Goal: Task Accomplishment & Management: Complete application form

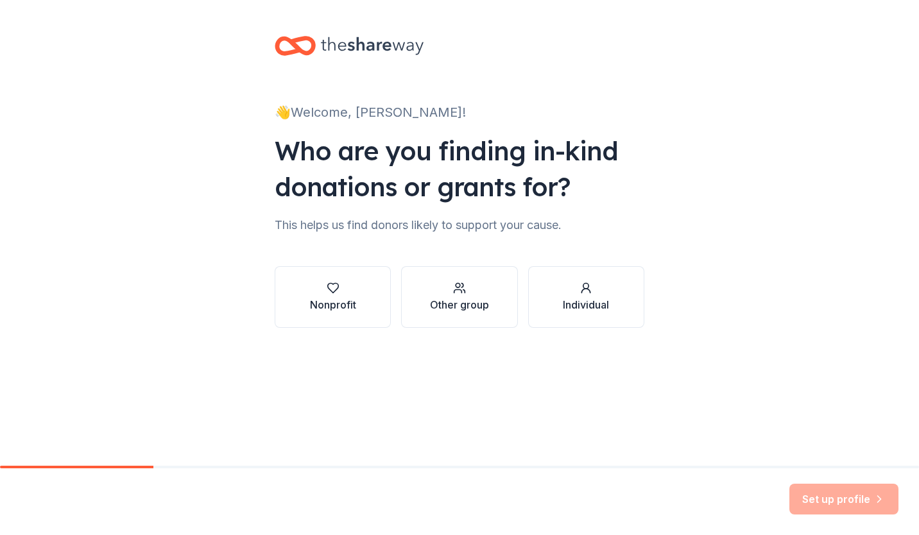
click at [360, 298] on button "Nonprofit" at bounding box center [333, 297] width 116 height 62
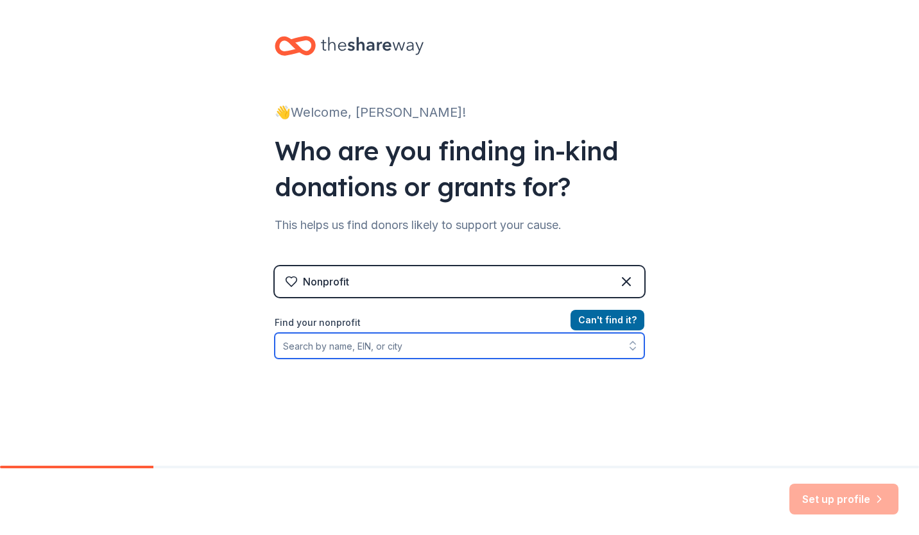
click at [558, 345] on input "Find your nonprofit" at bounding box center [460, 346] width 370 height 26
paste input "[US_EMPLOYER_IDENTIFICATION_NUMBER]"
type input "[US_EMPLOYER_IDENTIFICATION_NUMBER]"
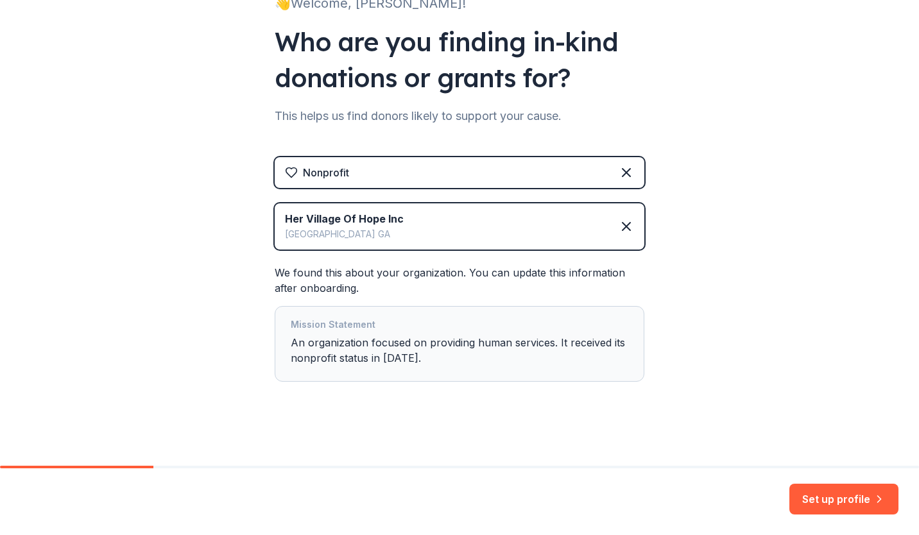
scroll to position [112, 0]
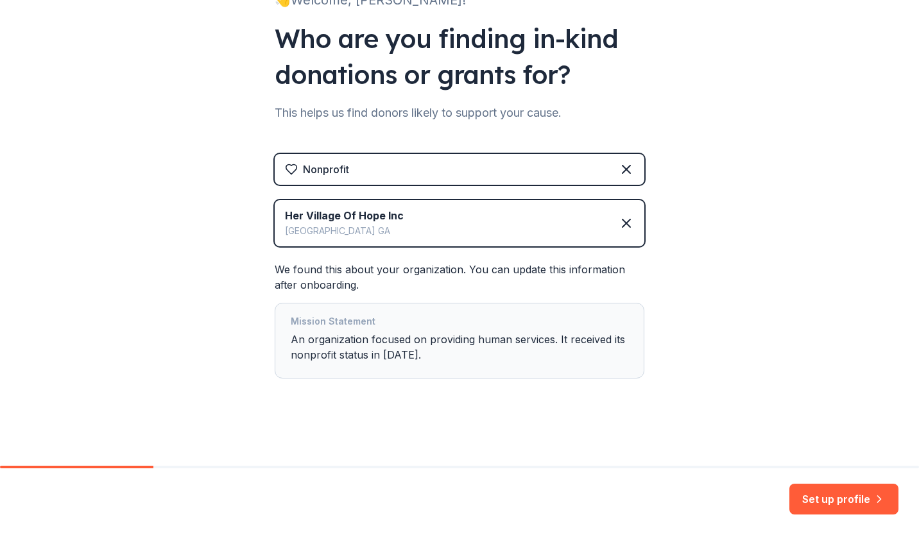
click at [814, 502] on button "Set up profile" at bounding box center [843, 499] width 109 height 31
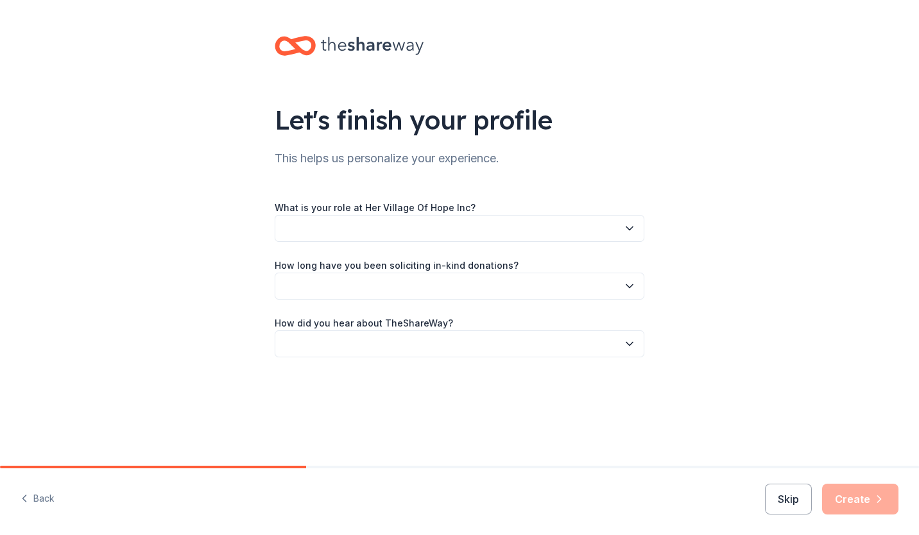
click at [461, 234] on button "button" at bounding box center [460, 228] width 370 height 27
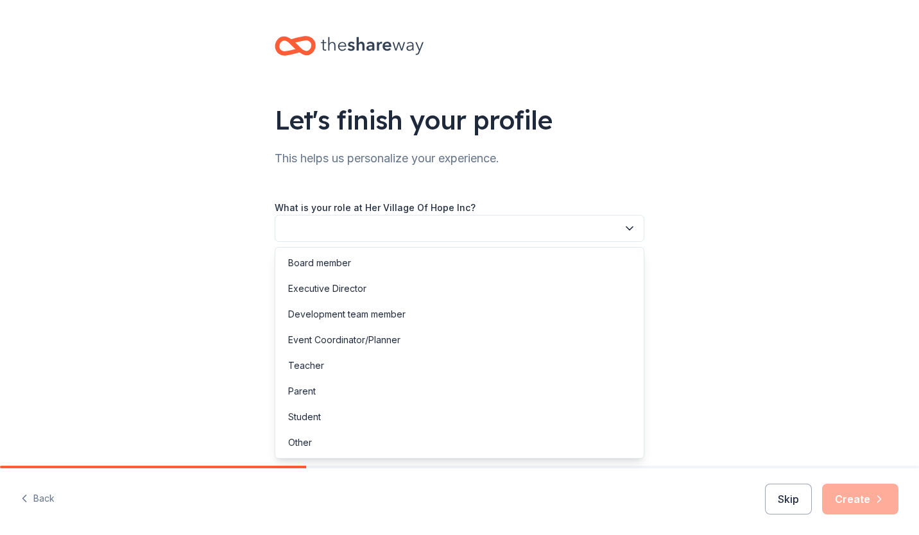
click at [397, 265] on div "Board member" at bounding box center [459, 263] width 363 height 26
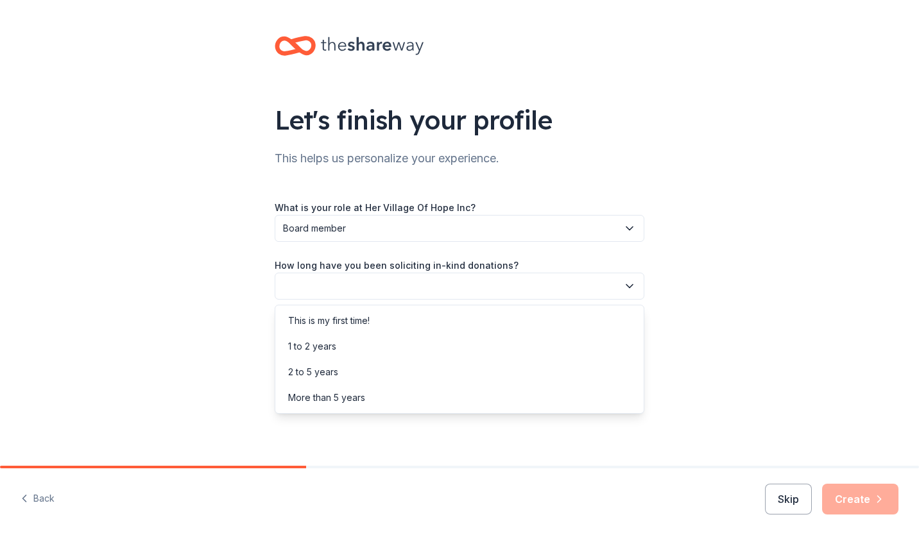
click at [387, 280] on button "button" at bounding box center [460, 286] width 370 height 27
click at [376, 316] on div "This is my first time!" at bounding box center [459, 321] width 363 height 26
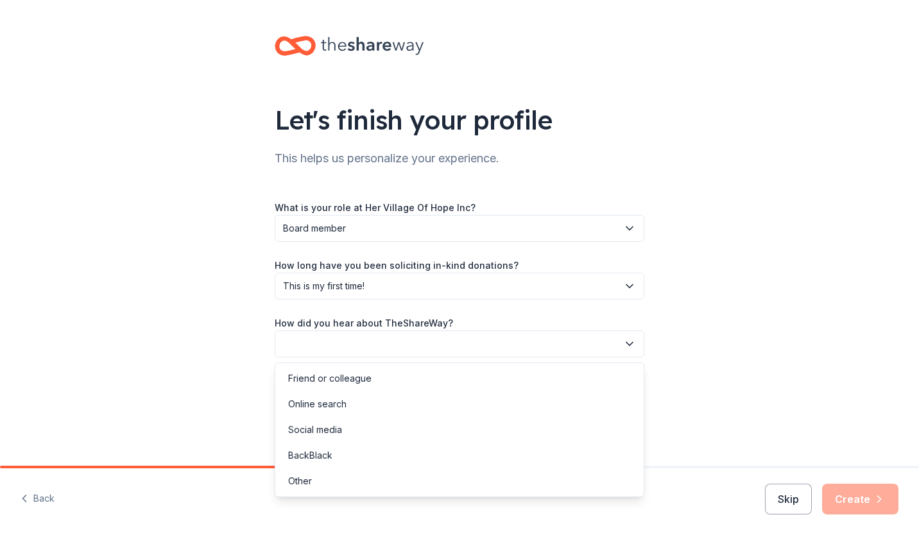
click at [372, 345] on button "button" at bounding box center [460, 343] width 370 height 27
click at [350, 402] on div "Online search" at bounding box center [459, 404] width 363 height 26
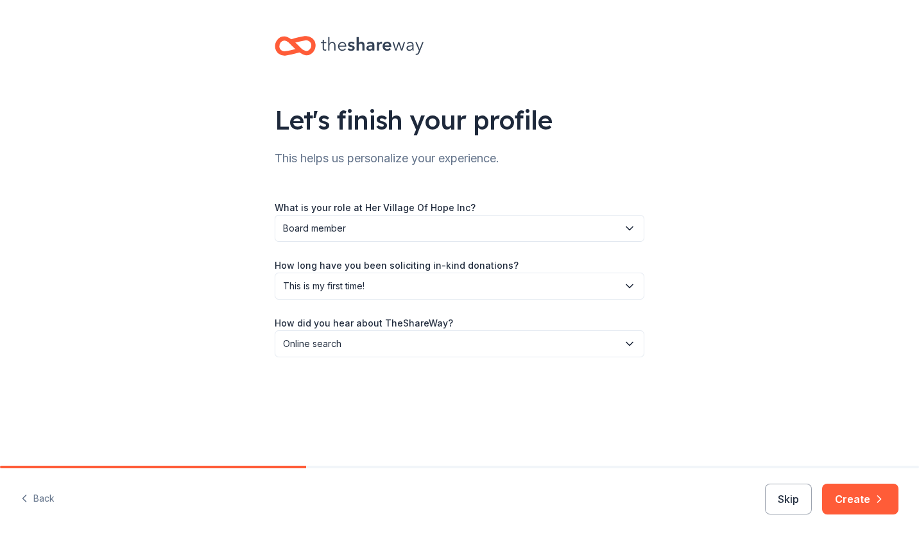
click at [853, 499] on button "Create" at bounding box center [860, 499] width 76 height 31
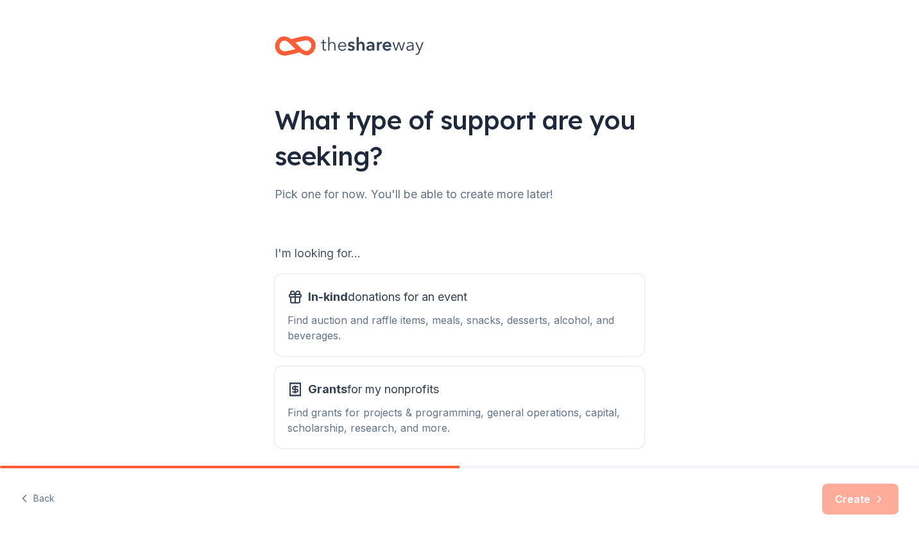
click at [416, 316] on div "Find auction and raffle items, meals, snacks, desserts, alcohol, and beverages." at bounding box center [459, 327] width 344 height 31
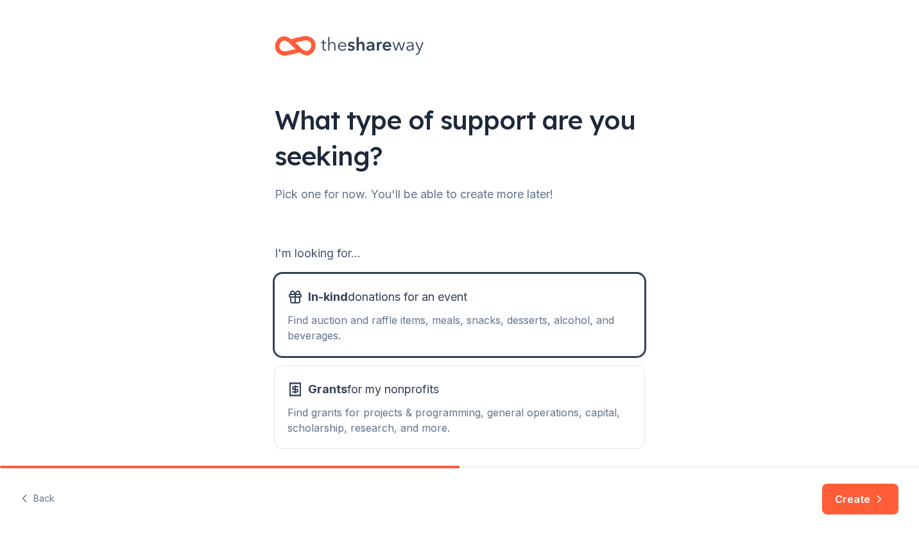
click at [416, 373] on button "Grants for my nonprofits Find grants for projects & programming, general operat…" at bounding box center [460, 407] width 370 height 82
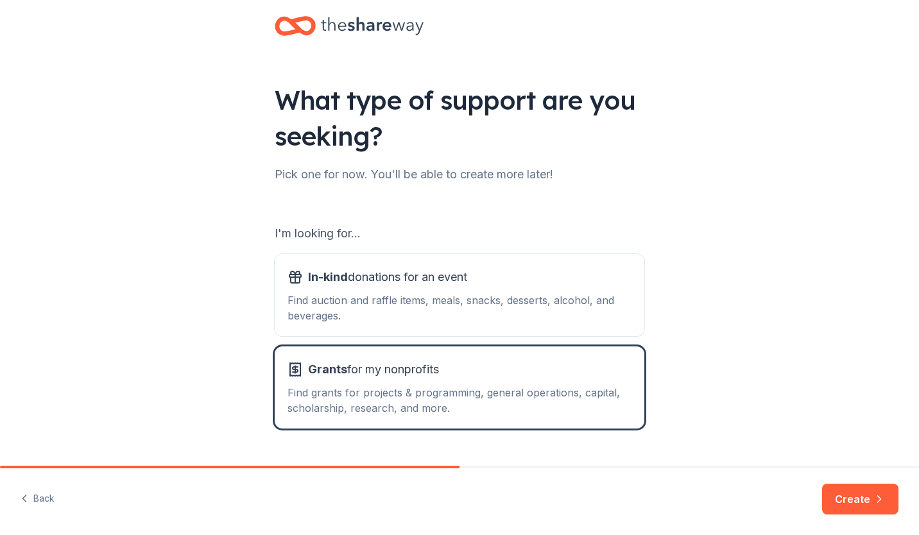
scroll to position [22, 0]
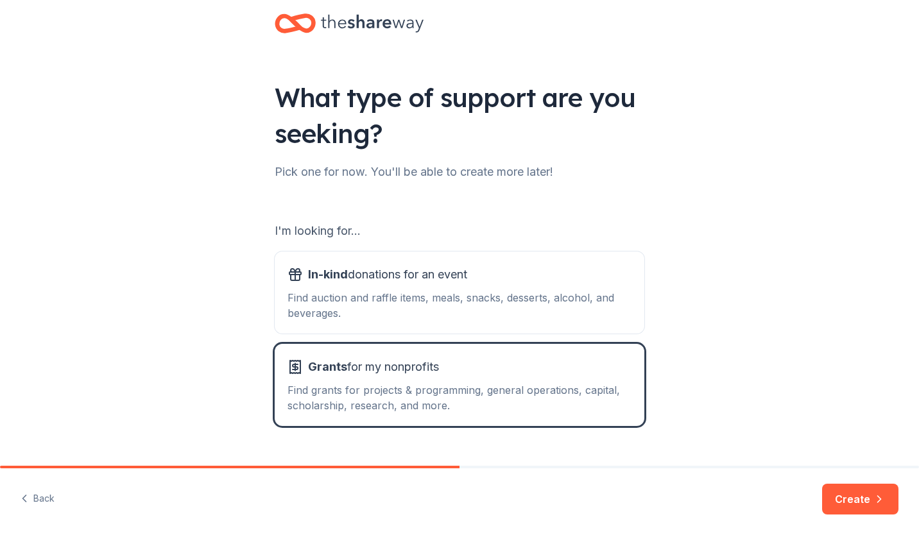
click at [416, 304] on div "Find auction and raffle items, meals, snacks, desserts, alcohol, and beverages." at bounding box center [459, 305] width 344 height 31
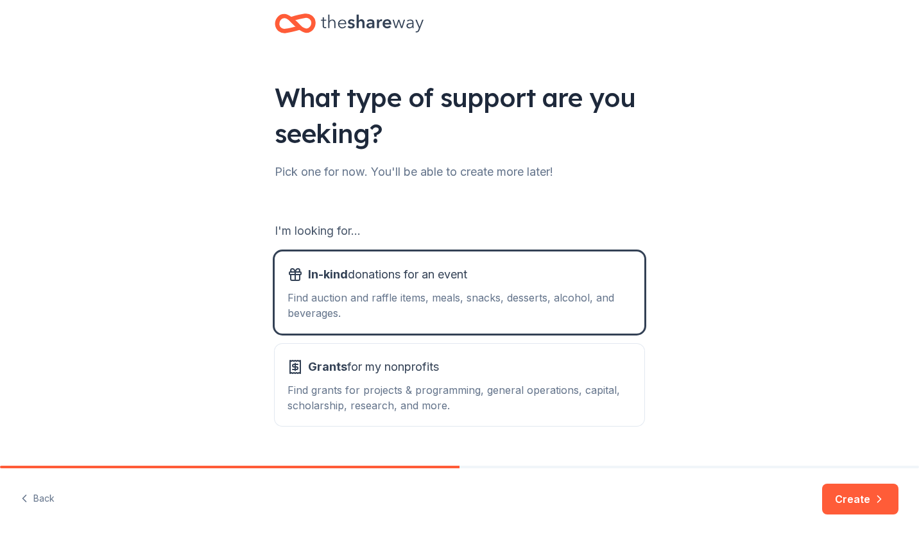
click at [845, 499] on button "Create" at bounding box center [860, 499] width 76 height 31
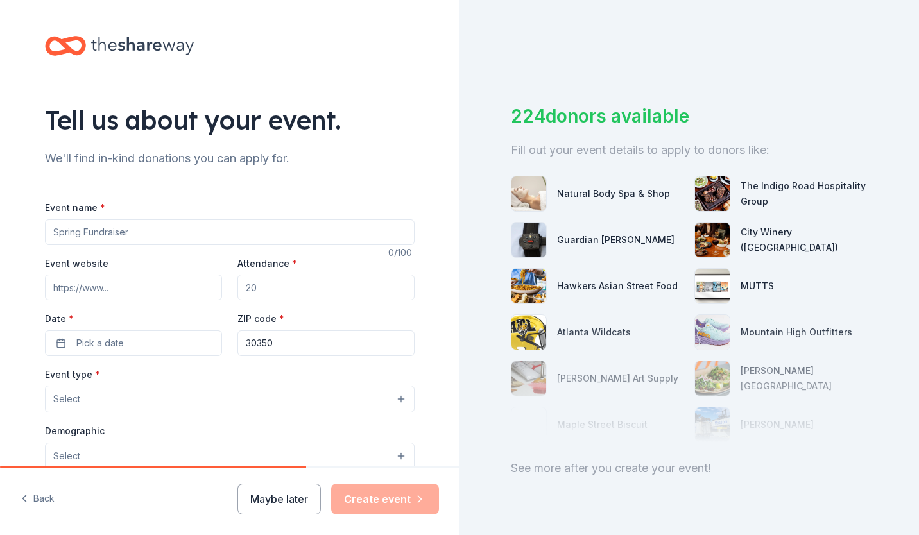
click at [250, 227] on input "Event name *" at bounding box center [230, 232] width 370 height 26
type input "Bundle of Hope Diaper & Wipe Drive"
click at [182, 286] on input "Event website" at bounding box center [133, 288] width 177 height 26
type input "V"
paste input "https://givebutter.com/c/W9Lv3l"
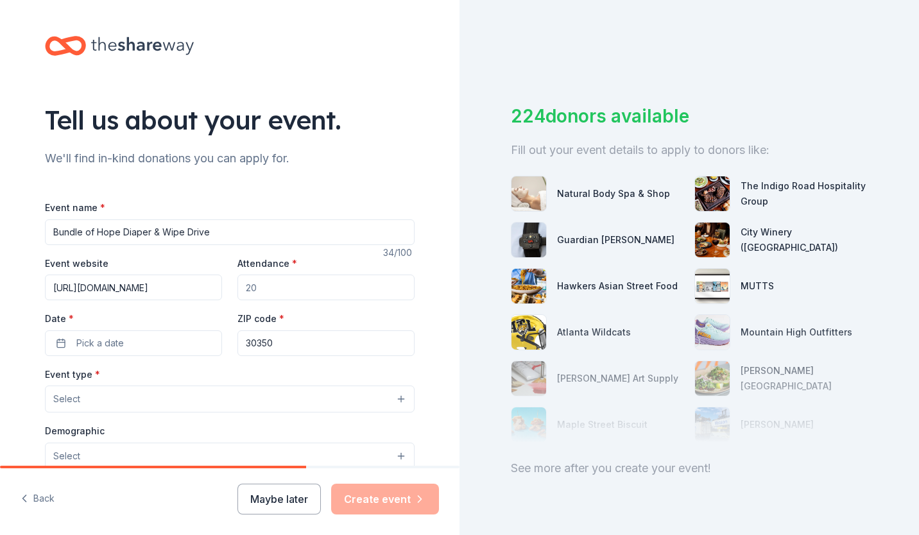
type input "https://givebutter.com/c/W9Lv3l"
drag, startPoint x: 287, startPoint y: 287, endPoint x: 209, endPoint y: 286, distance: 78.3
click at [209, 286] on div "Event website https://givebutter.com/c/W9Lv3l Attendance * Date * Pick a date Z…" at bounding box center [230, 305] width 370 height 101
type input "75"
click at [132, 347] on button "Pick a date" at bounding box center [133, 343] width 177 height 26
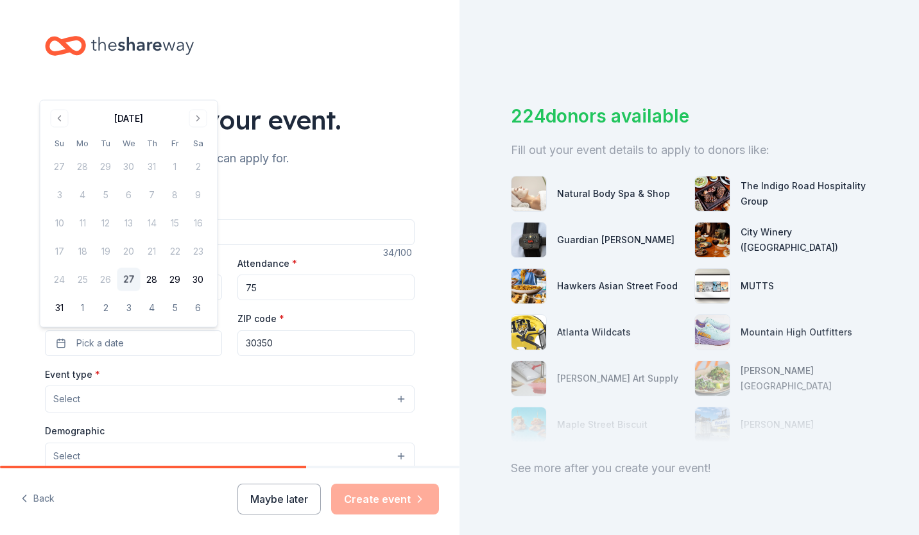
click at [202, 116] on button "Go to next month" at bounding box center [198, 119] width 18 height 18
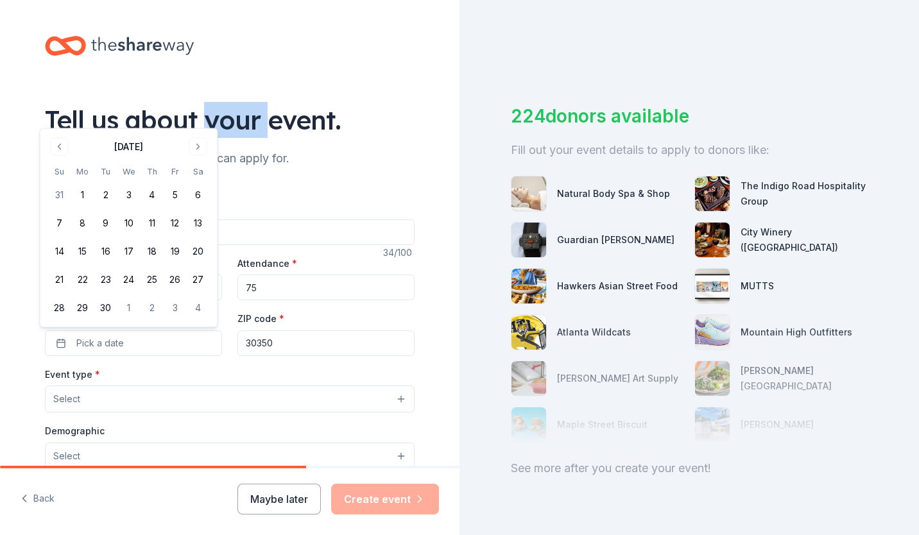
click at [202, 116] on div "Tell us about your event." at bounding box center [230, 120] width 370 height 36
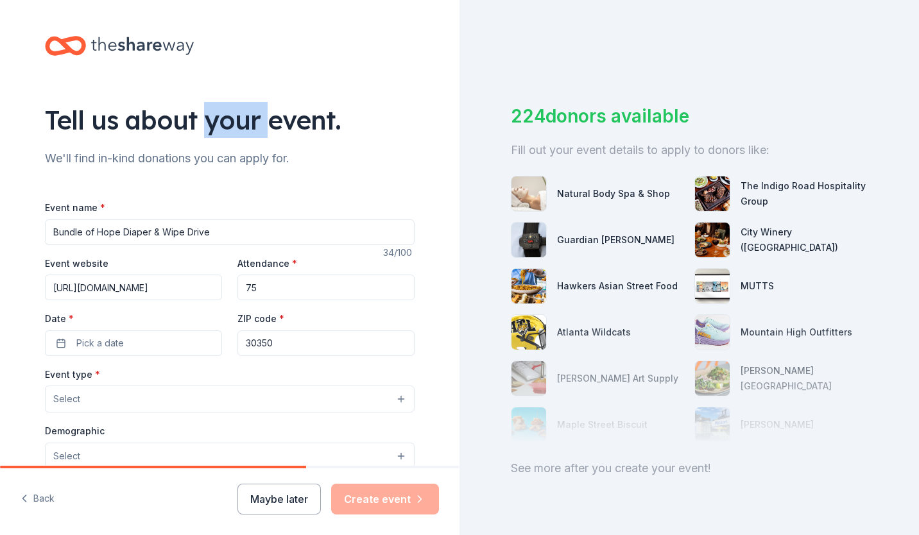
click at [162, 350] on button "Pick a date" at bounding box center [133, 343] width 177 height 26
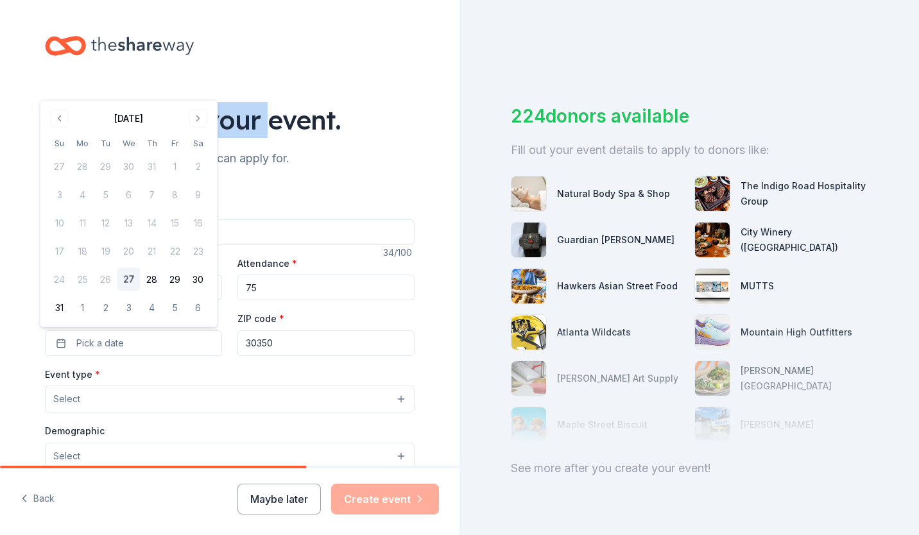
click at [194, 121] on button "Go to next month" at bounding box center [198, 119] width 18 height 18
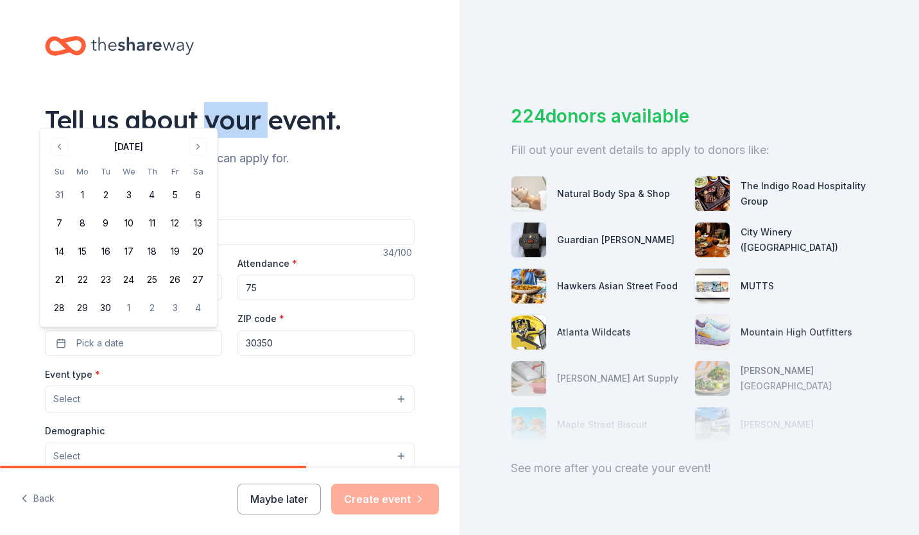
click at [193, 149] on button "Go to next month" at bounding box center [198, 147] width 18 height 18
click at [198, 249] on button "22" at bounding box center [198, 251] width 23 height 23
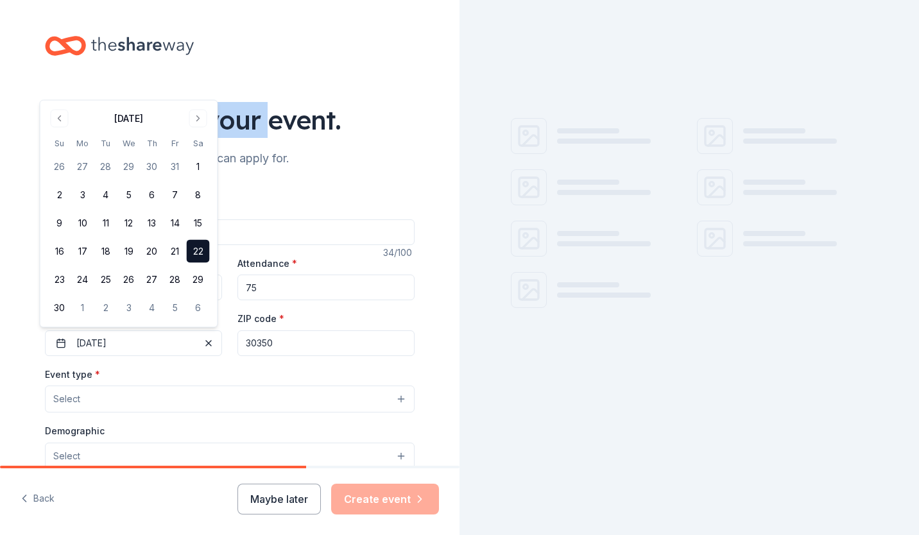
click at [182, 400] on button "Select" at bounding box center [230, 399] width 370 height 27
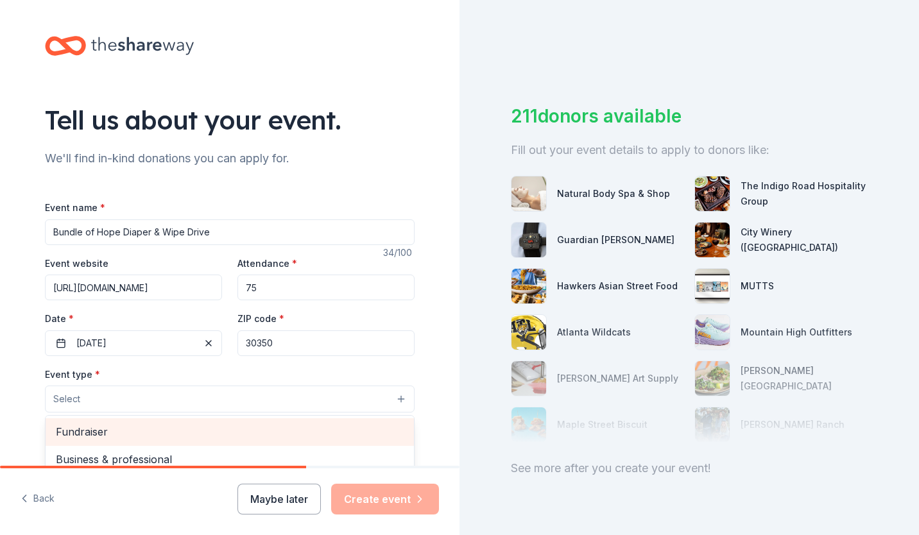
click at [154, 429] on span "Fundraiser" at bounding box center [230, 431] width 348 height 17
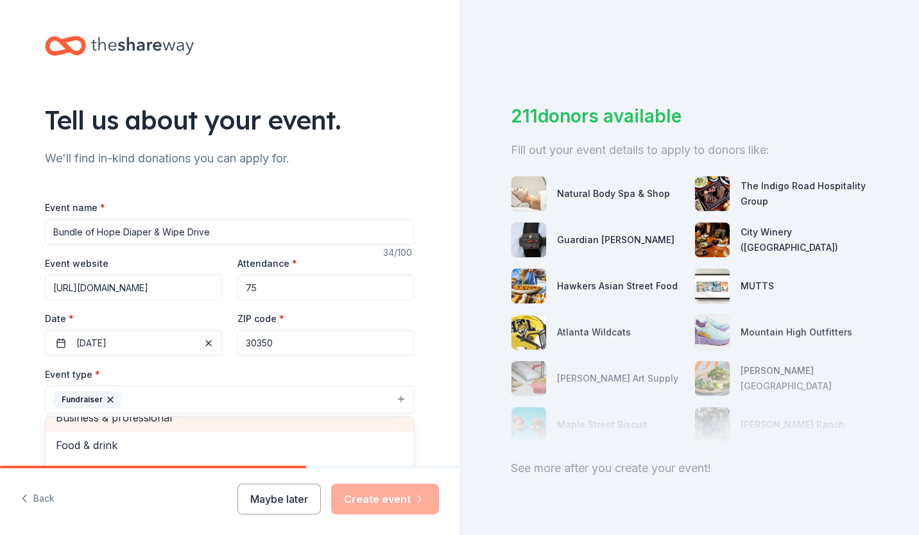
scroll to position [3, 0]
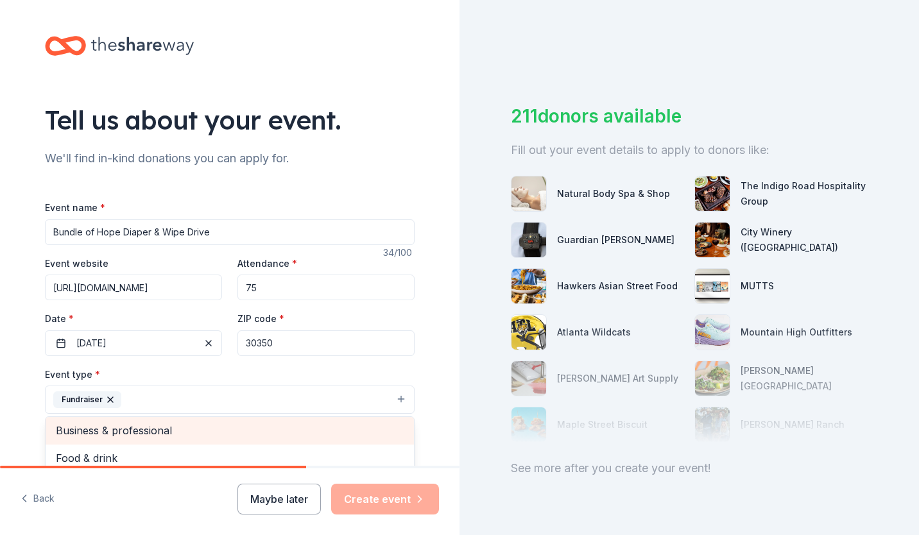
click at [151, 425] on span "Business & professional" at bounding box center [230, 430] width 348 height 17
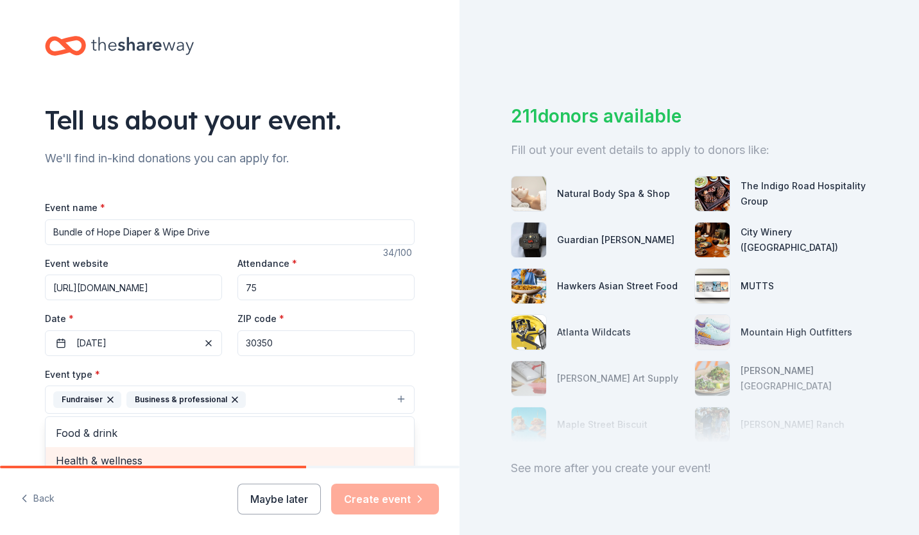
scroll to position [8, 0]
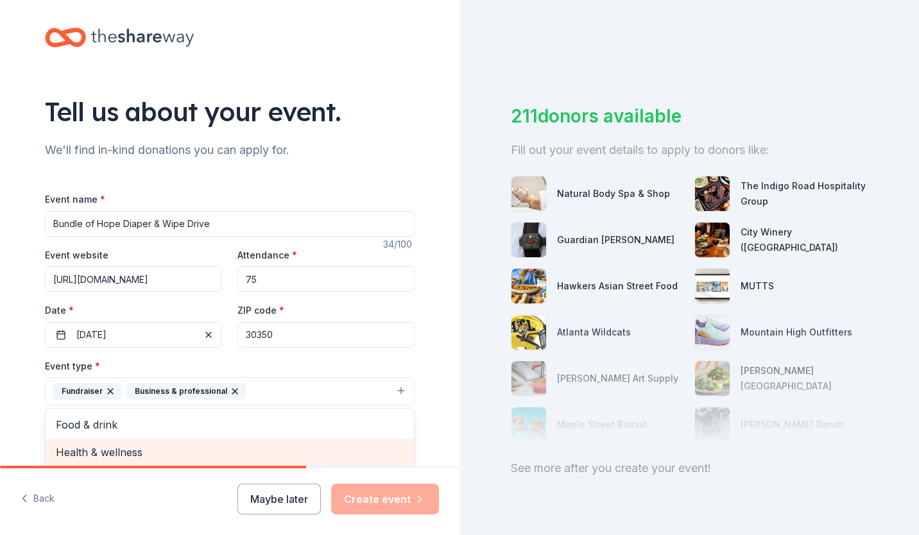
click at [142, 454] on span "Health & wellness" at bounding box center [230, 452] width 348 height 17
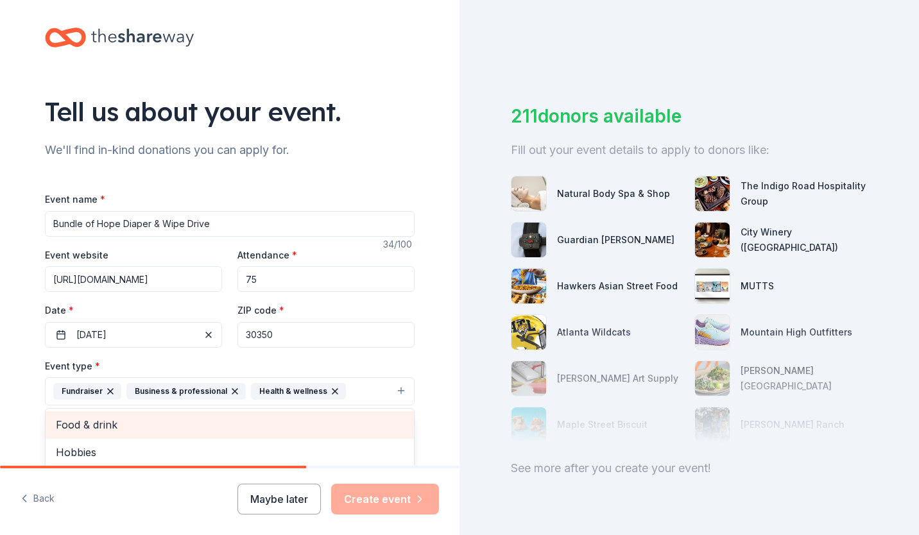
click at [141, 426] on span "Food & drink" at bounding box center [230, 424] width 348 height 17
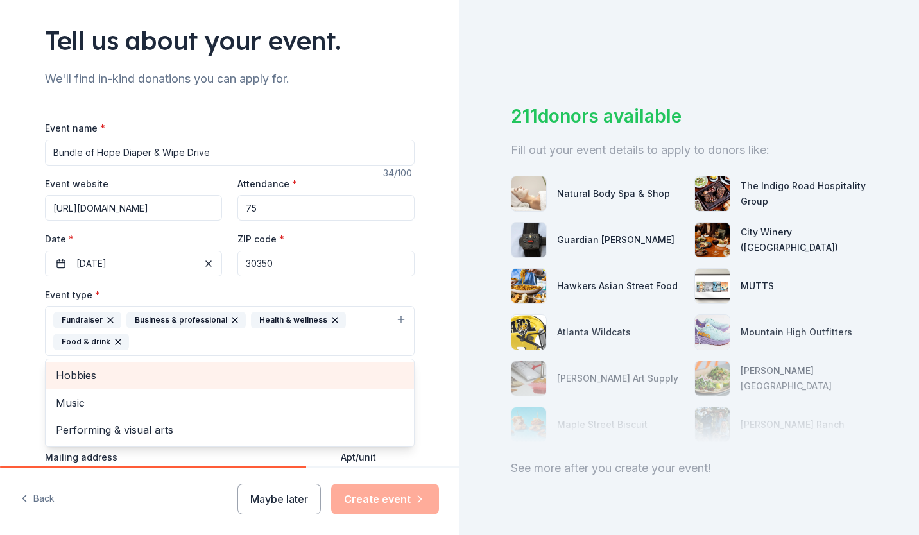
scroll to position [81, 0]
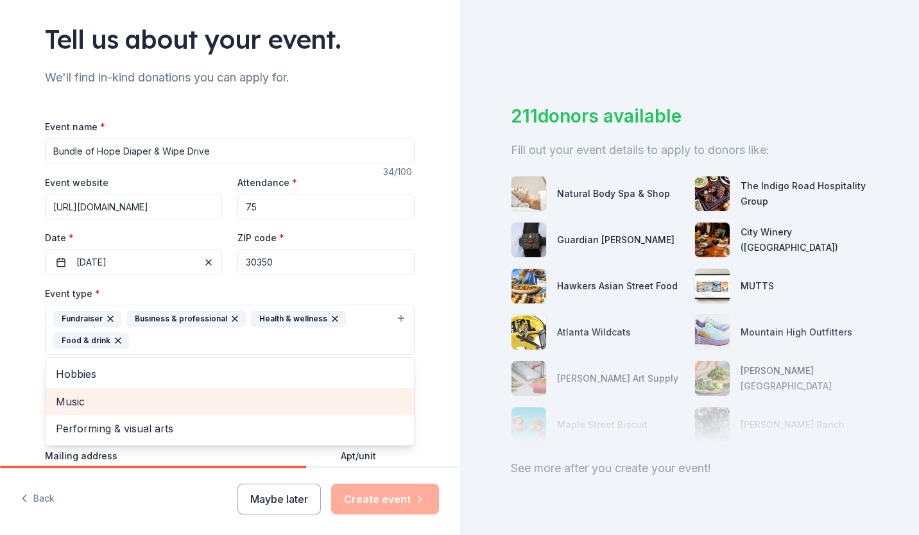
click at [130, 402] on span "Music" at bounding box center [230, 401] width 348 height 17
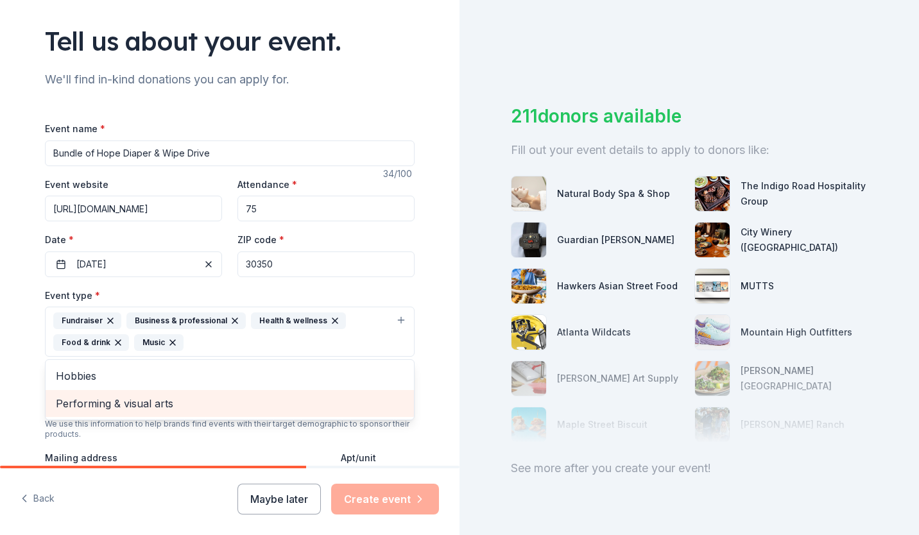
scroll to position [77, 0]
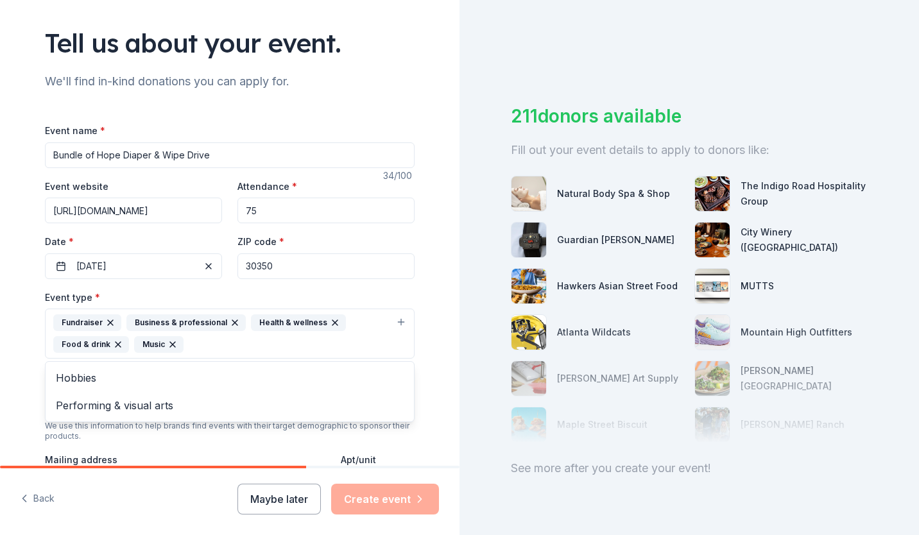
click at [10, 364] on div "Tell us about your event. We'll find in-kind donations you can apply for. Event…" at bounding box center [229, 361] width 459 height 877
click at [58, 406] on span "Select" at bounding box center [66, 402] width 27 height 15
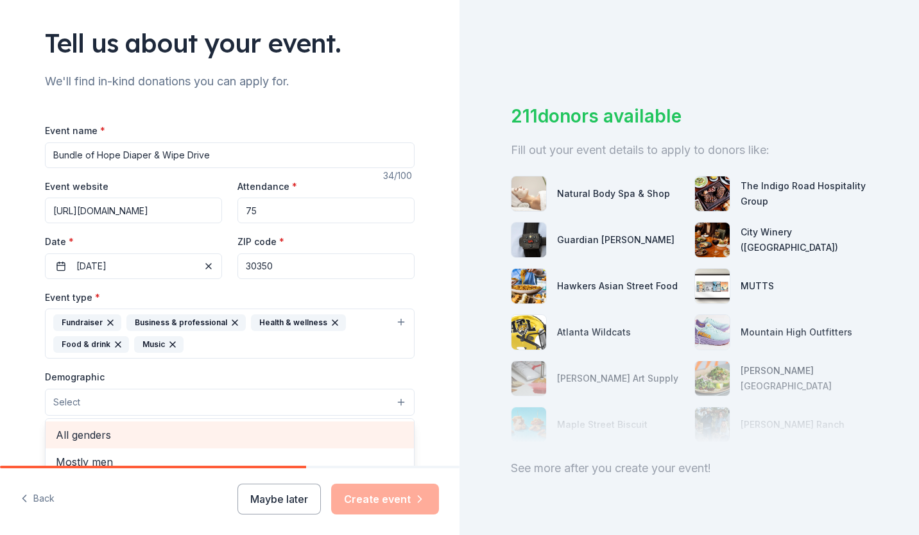
click at [71, 437] on span "All genders" at bounding box center [230, 435] width 348 height 17
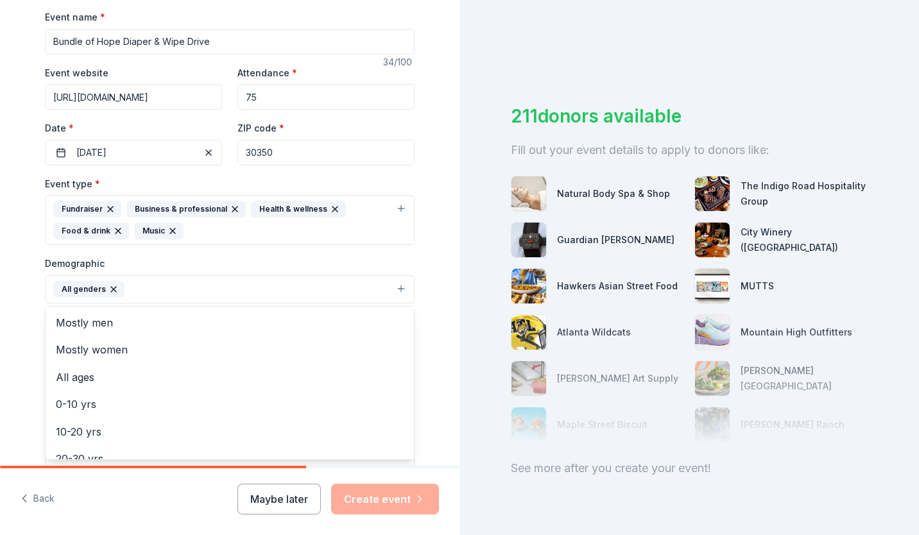
scroll to position [191, 0]
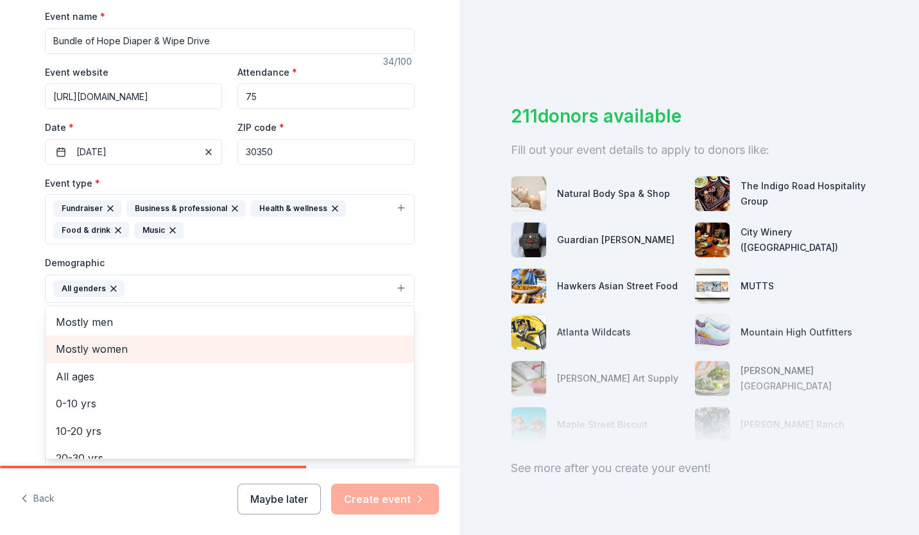
click at [61, 352] on span "Mostly women" at bounding box center [230, 349] width 348 height 17
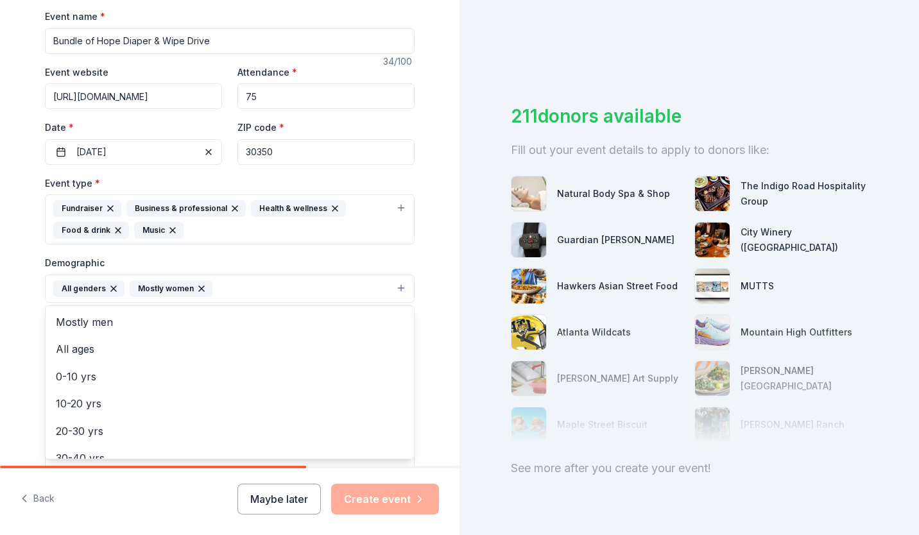
click at [28, 363] on div "Tell us about your event. We'll find in-kind donations you can apply for. Event…" at bounding box center [229, 248] width 411 height 878
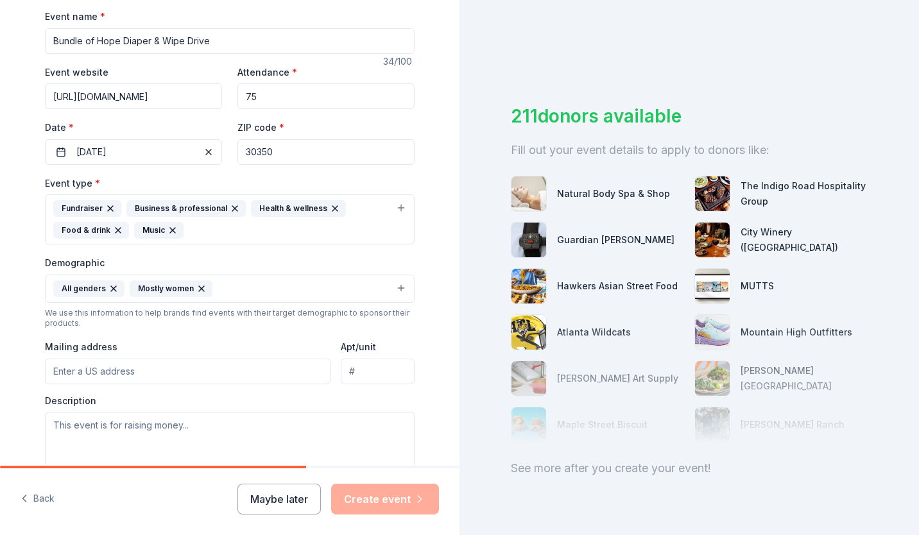
click at [85, 381] on input "Mailing address" at bounding box center [188, 372] width 286 height 26
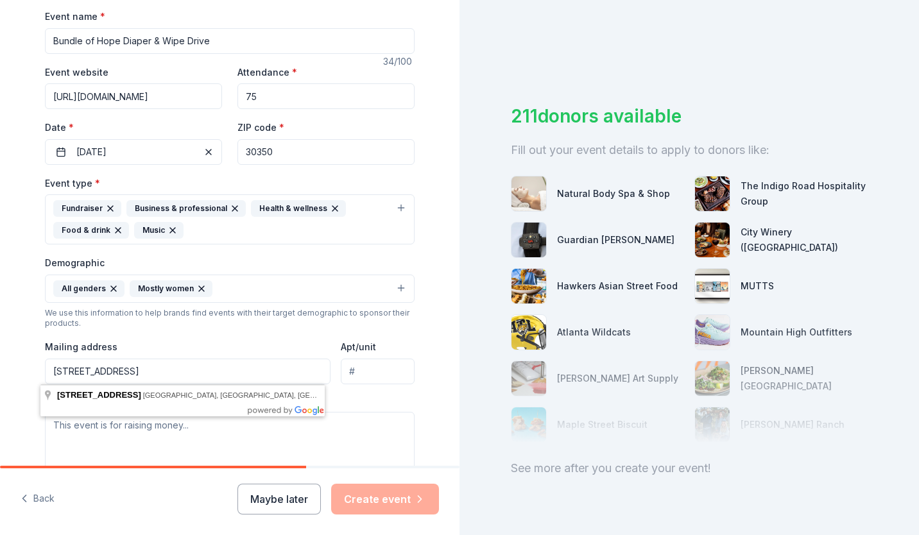
type input "509 Spring Heights Ln SE"
click at [318, 435] on textarea at bounding box center [230, 441] width 370 height 58
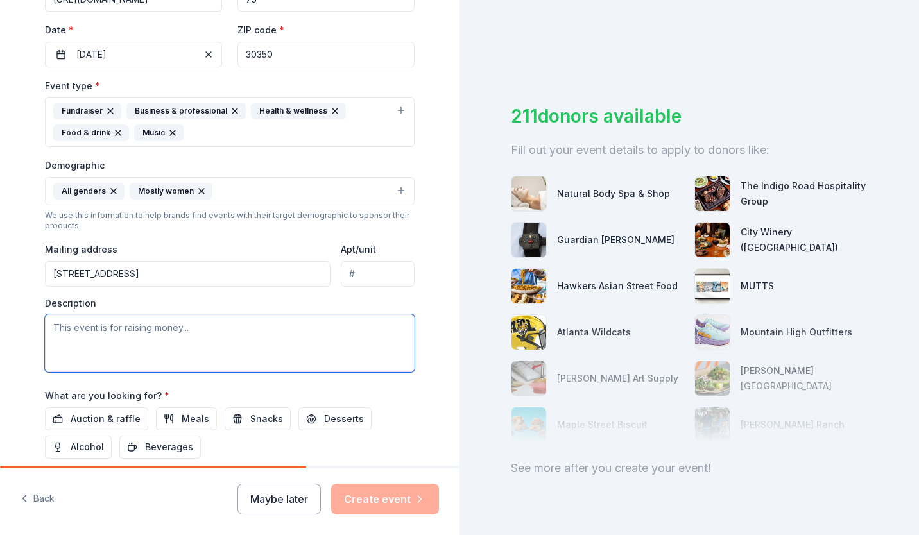
scroll to position [292, 0]
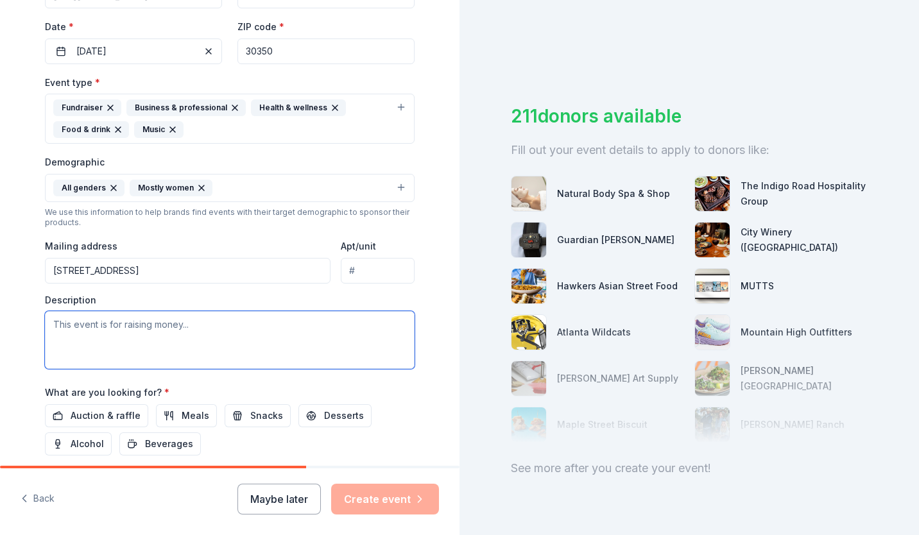
paste textarea "Welcome to the HVOH Official Launch Celebration! Join us as we introduce our mi…"
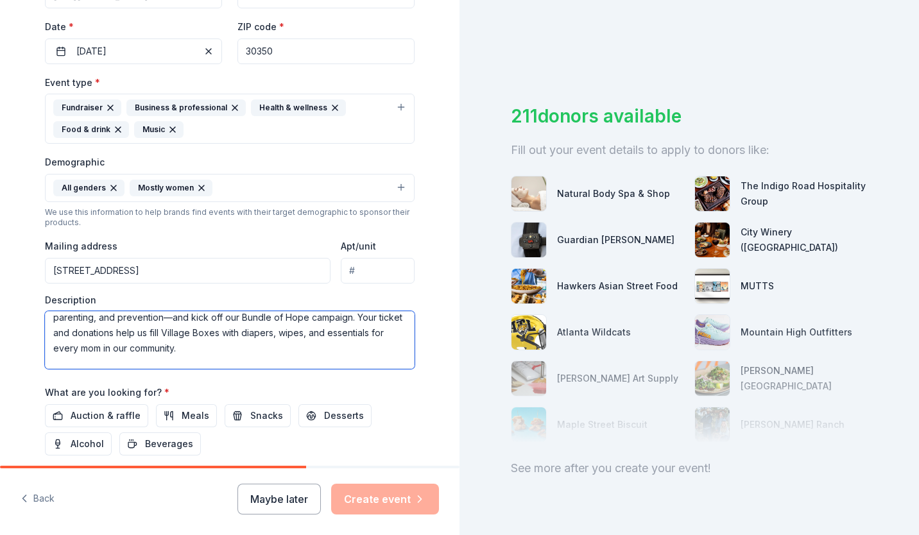
scroll to position [0, 0]
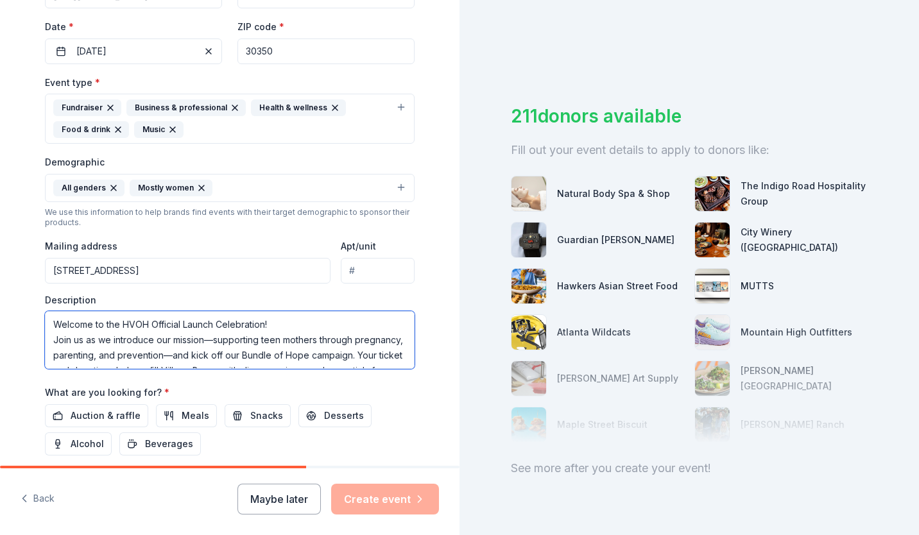
drag, startPoint x: 58, startPoint y: 330, endPoint x: 39, endPoint y: 303, distance: 33.3
click at [39, 303] on div "Tell us about your event. We'll find in-kind donations you can apply for. Event…" at bounding box center [229, 147] width 411 height 878
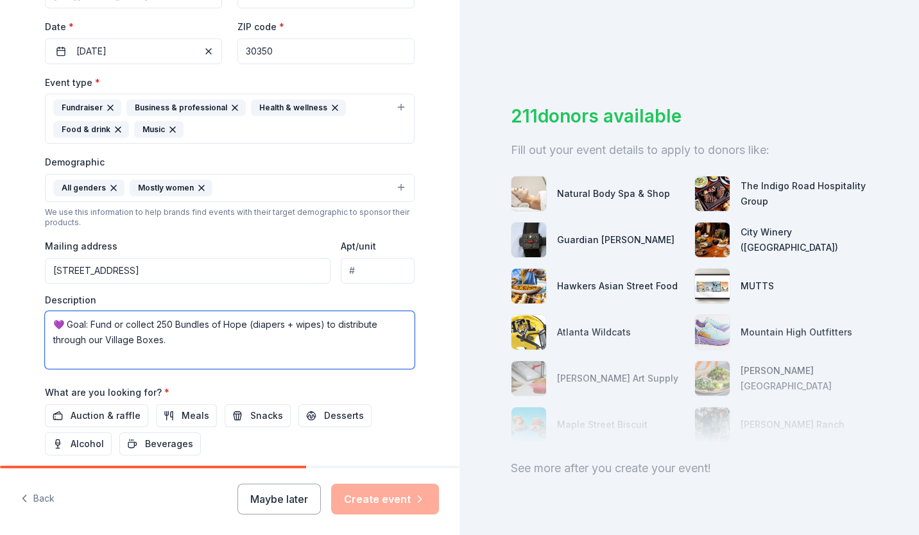
type textarea "💜 Goal: Fund or collect 250 Bundles of Hope (diapers + wipes) to distribute thr…"
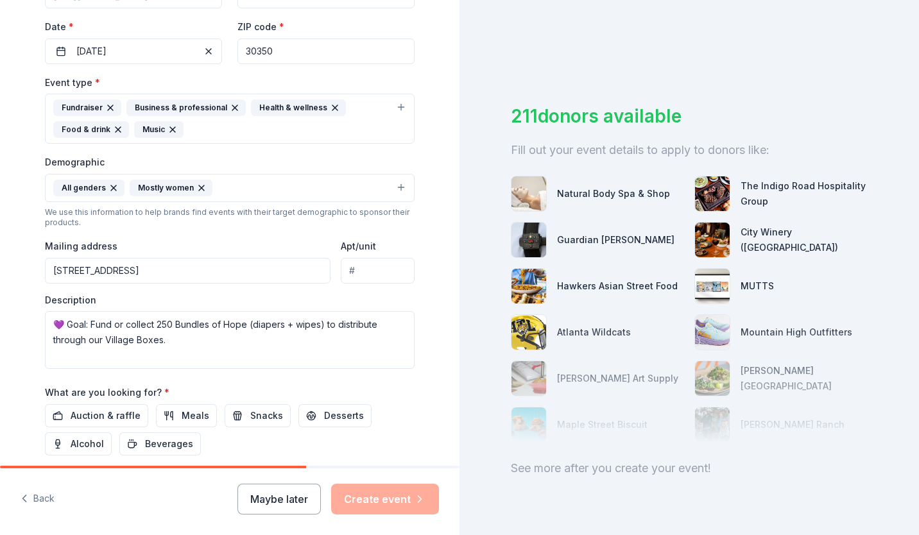
click at [87, 414] on span "Auction & raffle" at bounding box center [106, 415] width 70 height 15
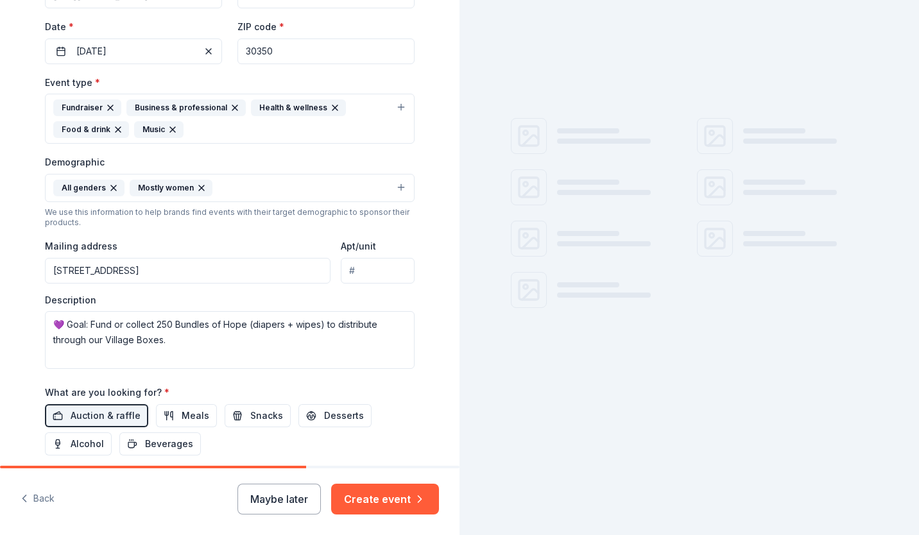
click at [161, 415] on button "Meals" at bounding box center [186, 415] width 61 height 23
click at [234, 416] on button "Snacks" at bounding box center [258, 415] width 66 height 23
click at [302, 413] on button "Desserts" at bounding box center [334, 415] width 73 height 23
click at [80, 448] on span "Alcohol" at bounding box center [87, 443] width 33 height 15
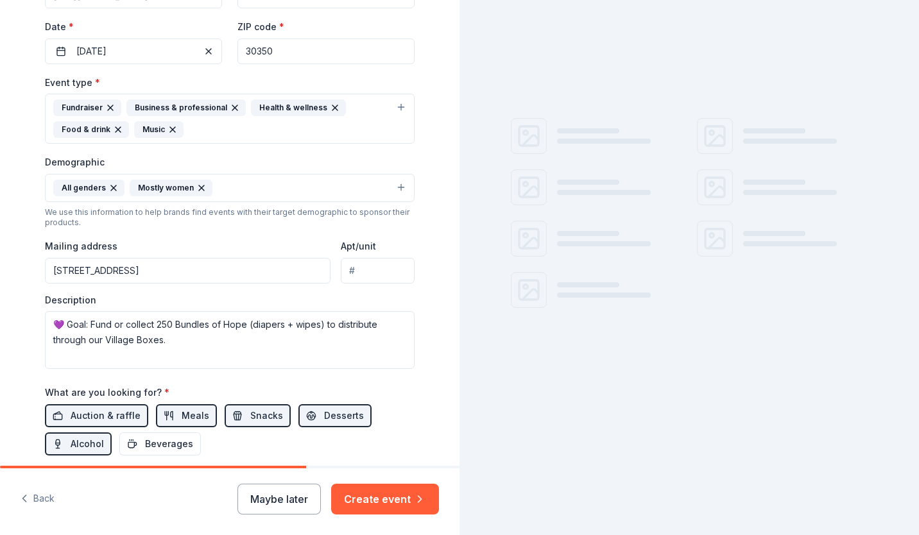
click at [126, 448] on button "Beverages" at bounding box center [159, 443] width 81 height 23
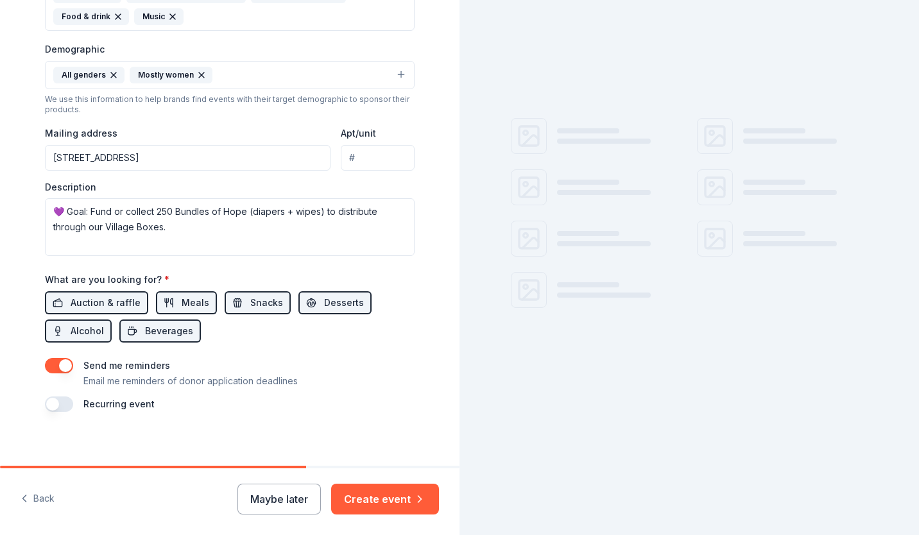
scroll to position [413, 0]
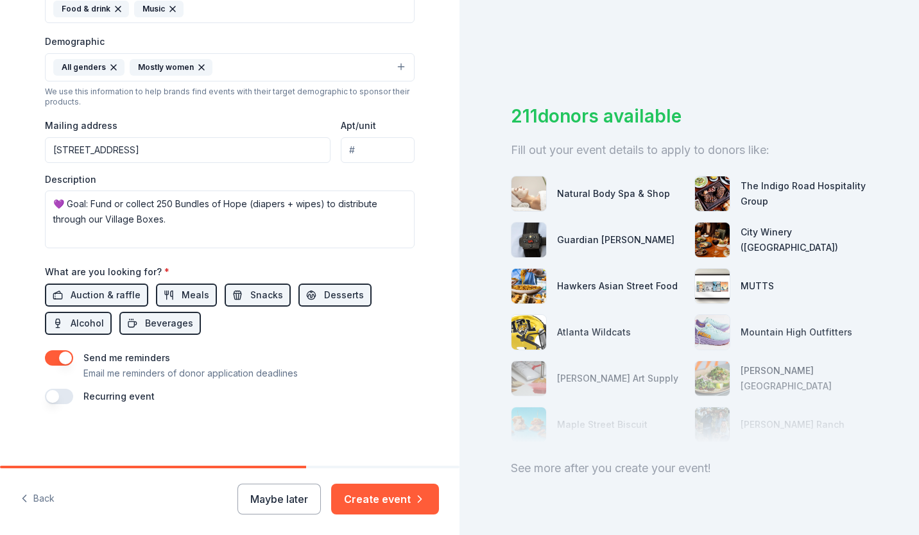
click at [371, 497] on button "Create event" at bounding box center [385, 499] width 108 height 31
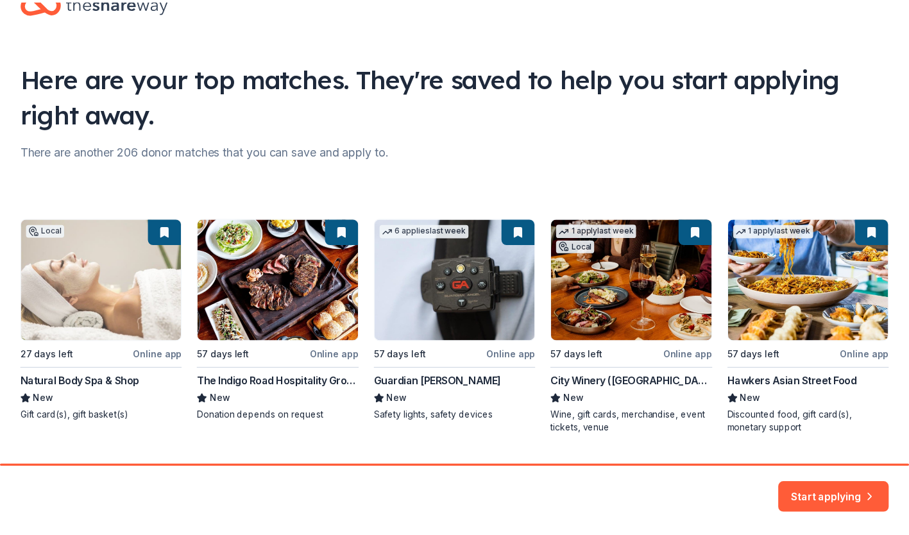
scroll to position [74, 0]
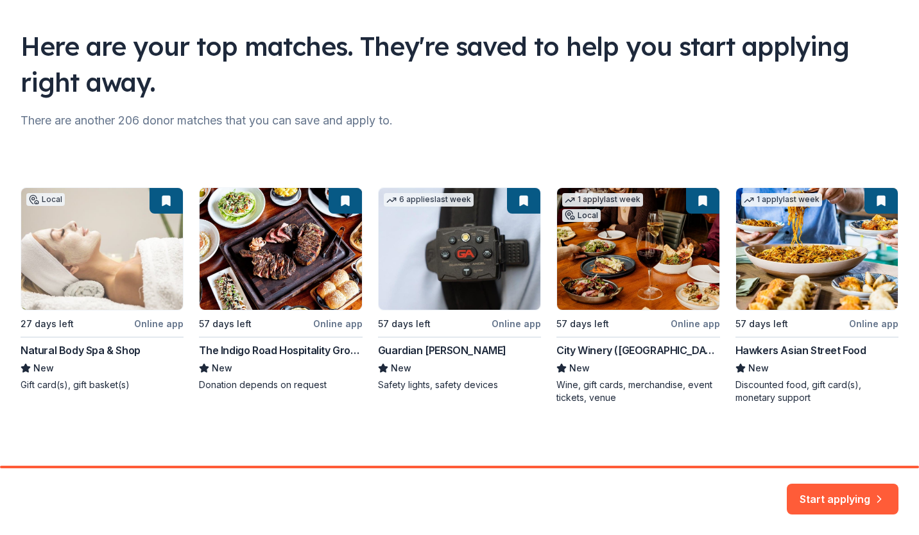
click at [115, 354] on div "Local 27 days left Online app Natural Body Spa & Shop New Gift card(s), gift ba…" at bounding box center [460, 295] width 878 height 217
click at [816, 501] on button "Start applying" at bounding box center [843, 491] width 112 height 31
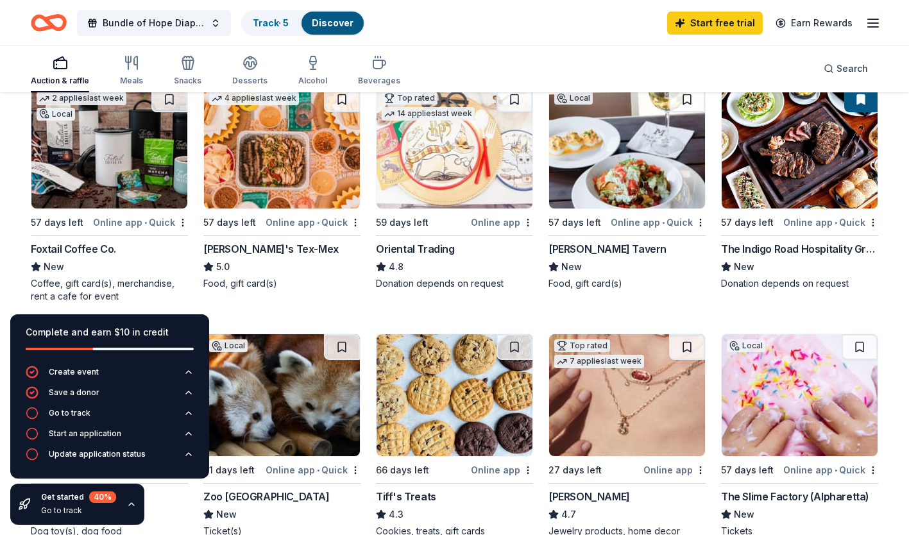
scroll to position [156, 0]
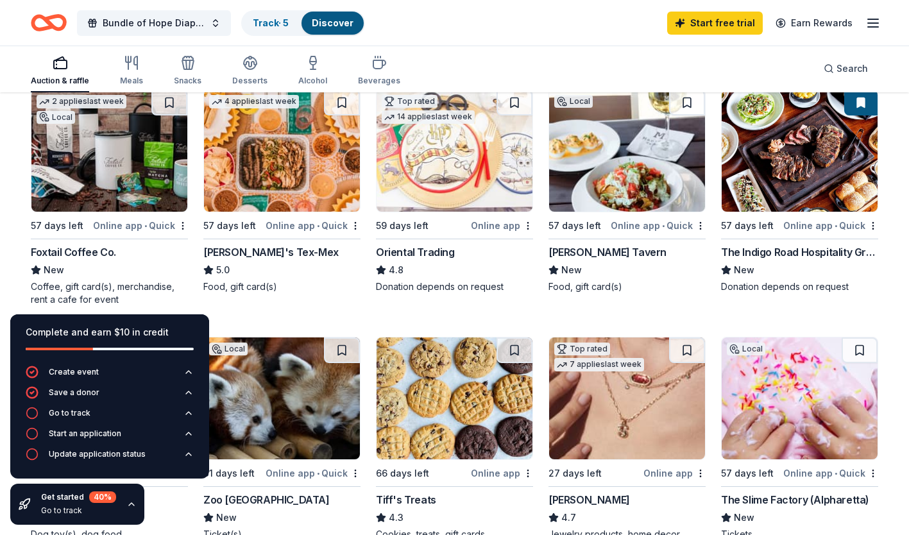
click at [438, 244] on div "Oriental Trading" at bounding box center [415, 251] width 79 height 15
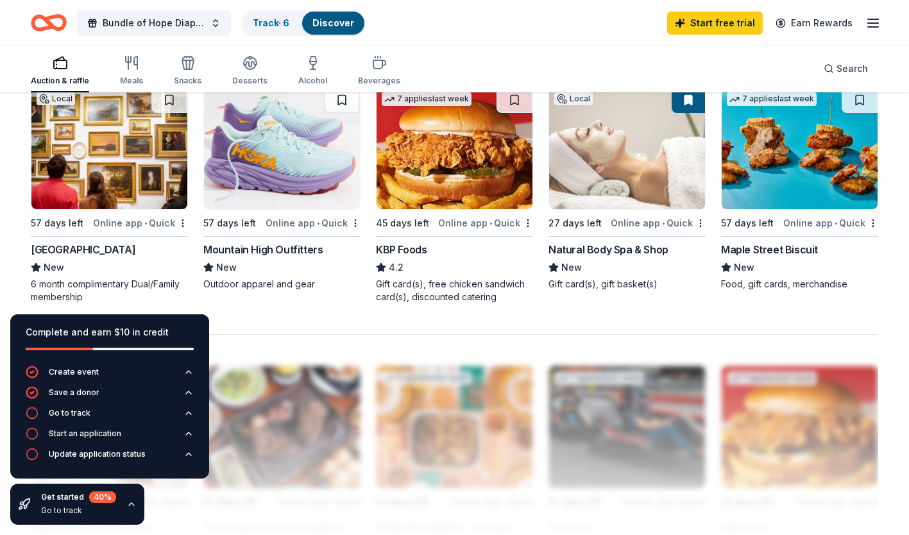
scroll to position [902, 0]
click at [298, 241] on div "Mountain High Outfitters" at bounding box center [262, 248] width 119 height 15
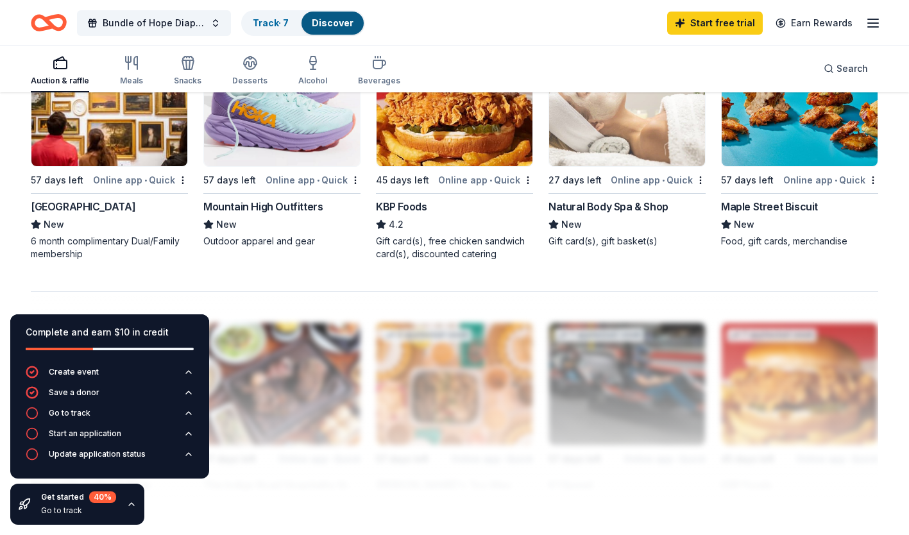
scroll to position [945, 0]
click at [392, 198] on div "KBP Foods" at bounding box center [401, 205] width 51 height 15
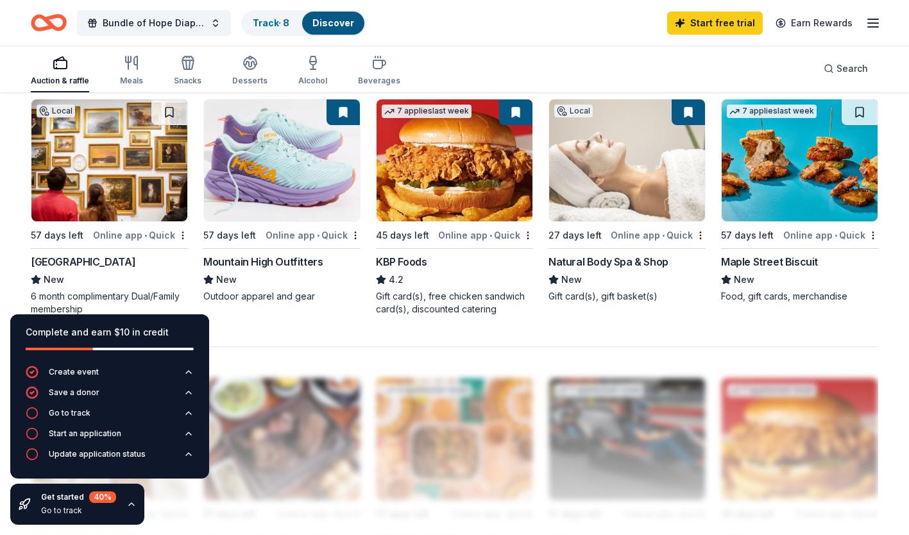
scroll to position [894, 0]
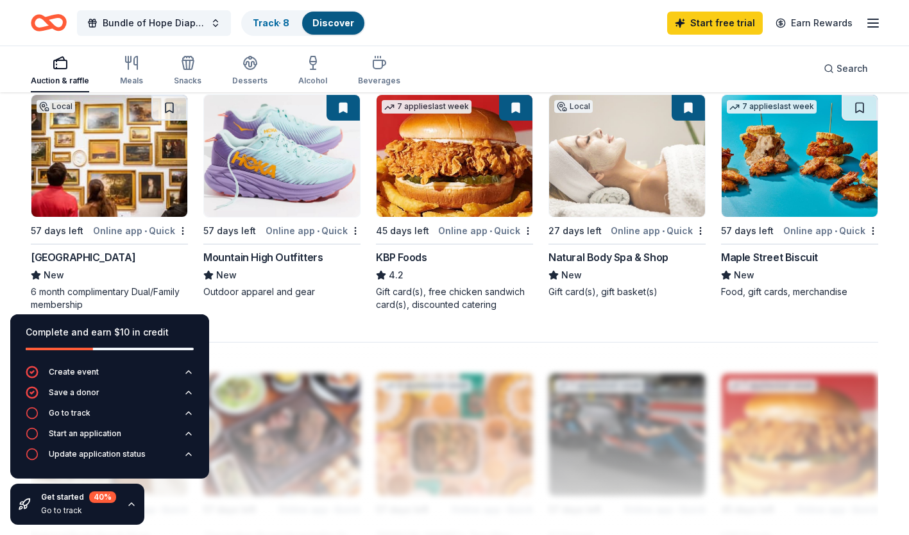
click at [625, 237] on div "Local 27 days left Online app • Quick Natural Body Spa & Shop New Gift card(s),…" at bounding box center [627, 196] width 157 height 204
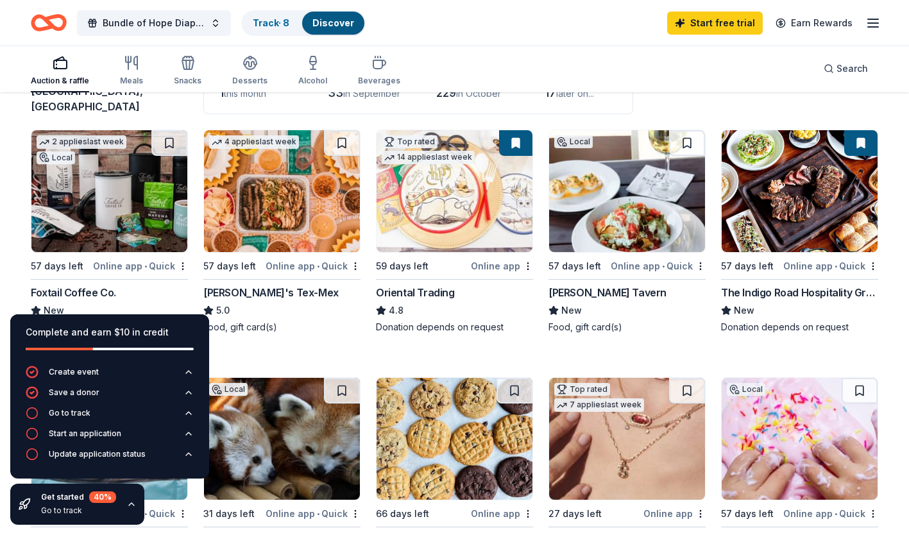
scroll to position [103, 0]
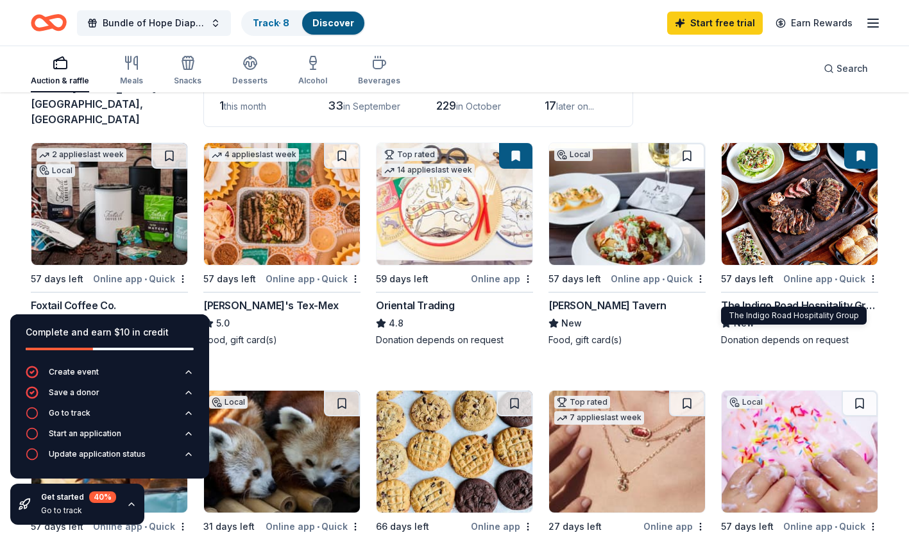
click at [791, 298] on div "The Indigo Road Hospitality Group" at bounding box center [799, 305] width 157 height 15
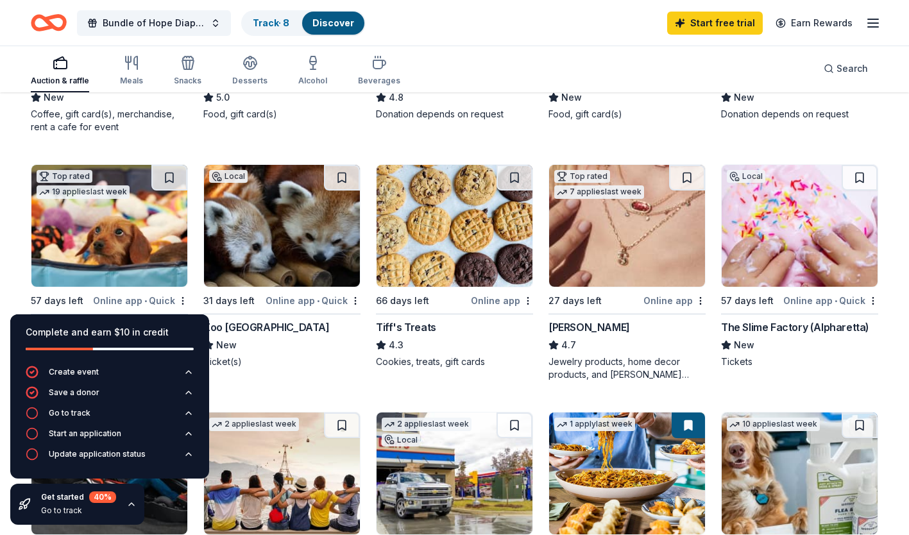
scroll to position [337, 0]
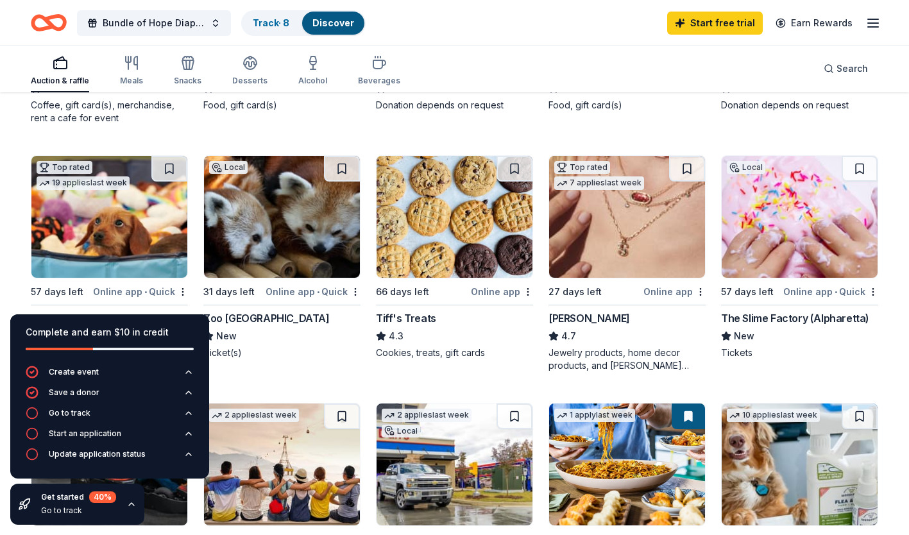
click at [434, 237] on img at bounding box center [455, 217] width 156 height 122
click at [279, 20] on link "Track · 8" at bounding box center [271, 22] width 37 height 11
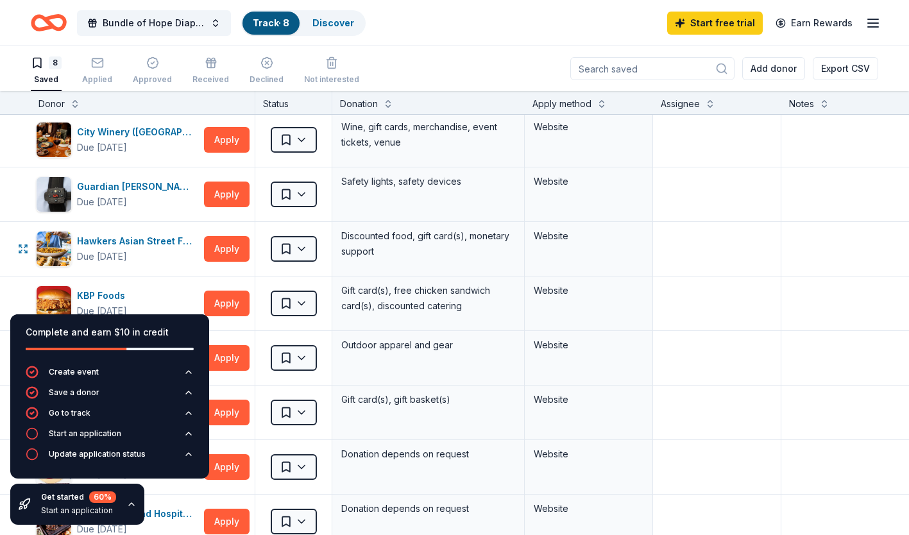
scroll to position [1, 0]
click at [234, 144] on button "Apply" at bounding box center [227, 141] width 46 height 26
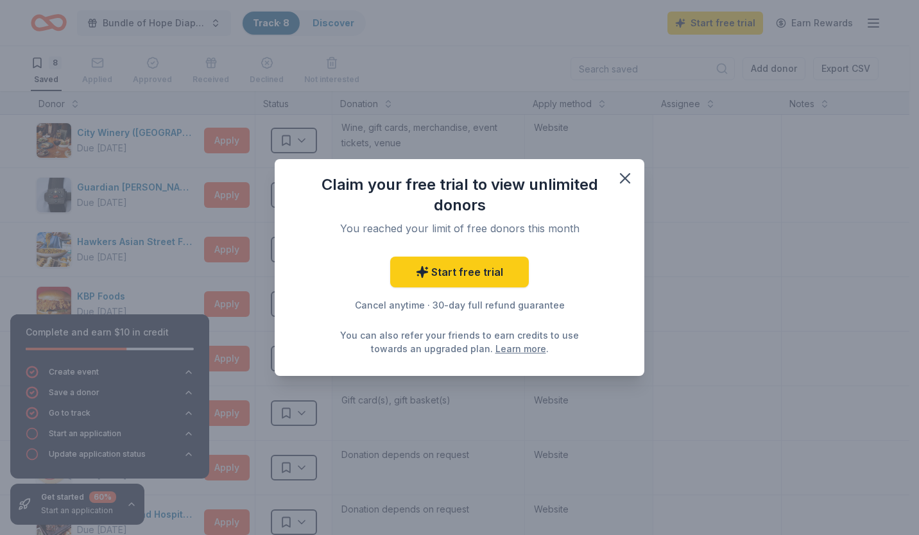
click at [491, 262] on link "Start free trial" at bounding box center [459, 272] width 139 height 31
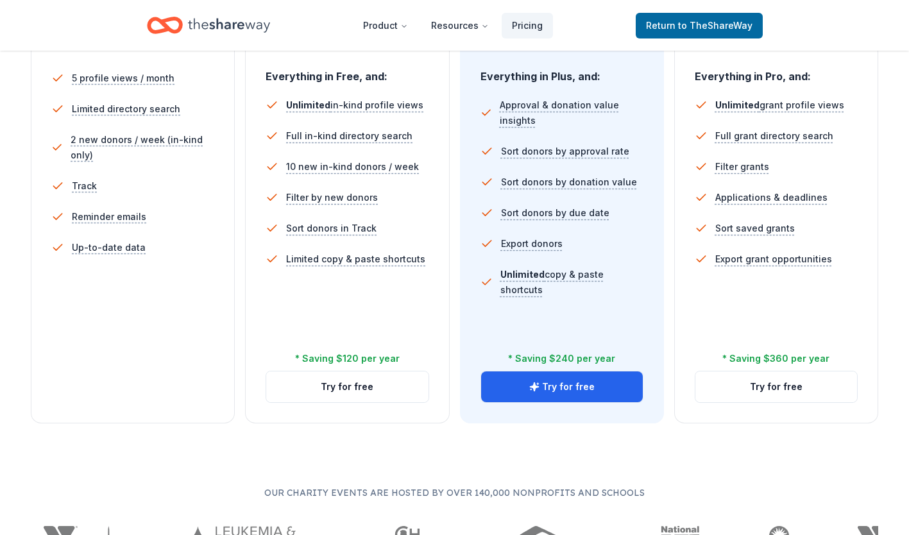
scroll to position [492, 0]
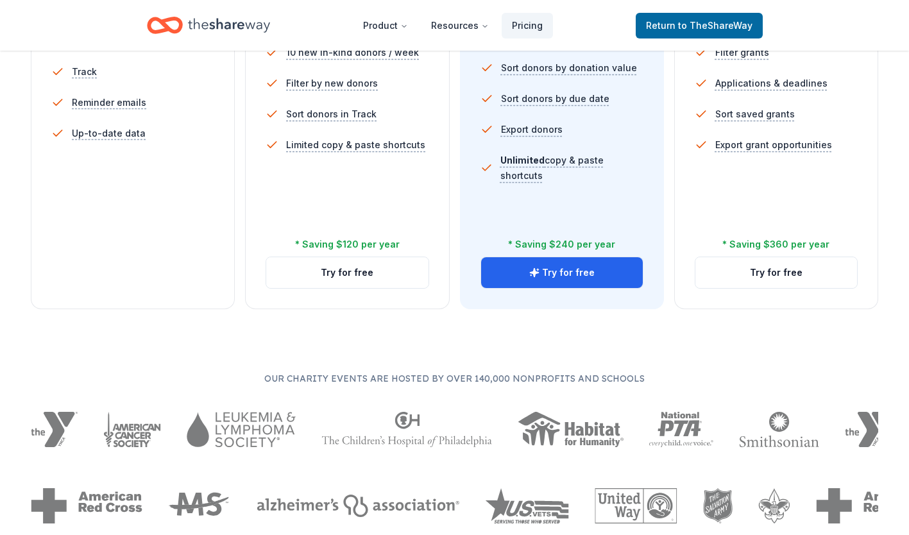
click at [318, 278] on button "Try for free" at bounding box center [347, 272] width 162 height 31
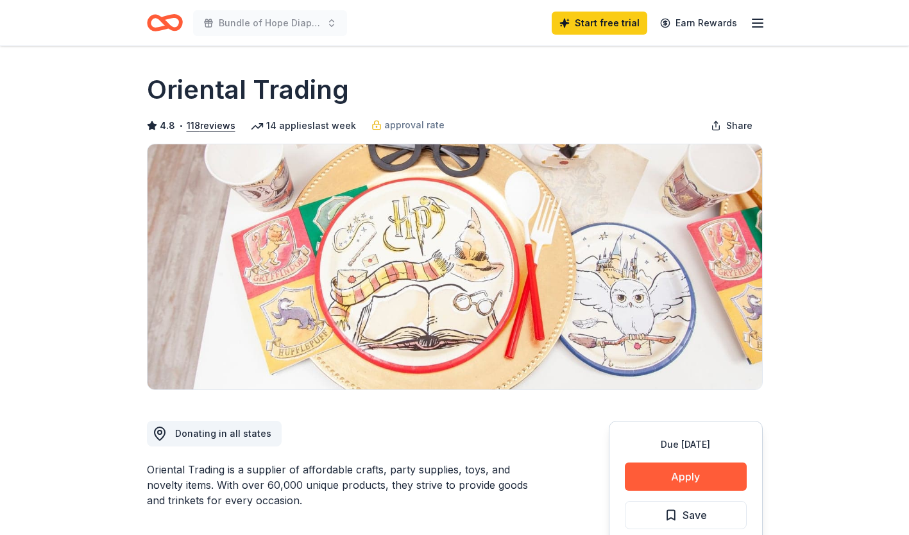
click at [676, 472] on button "Apply" at bounding box center [686, 477] width 122 height 28
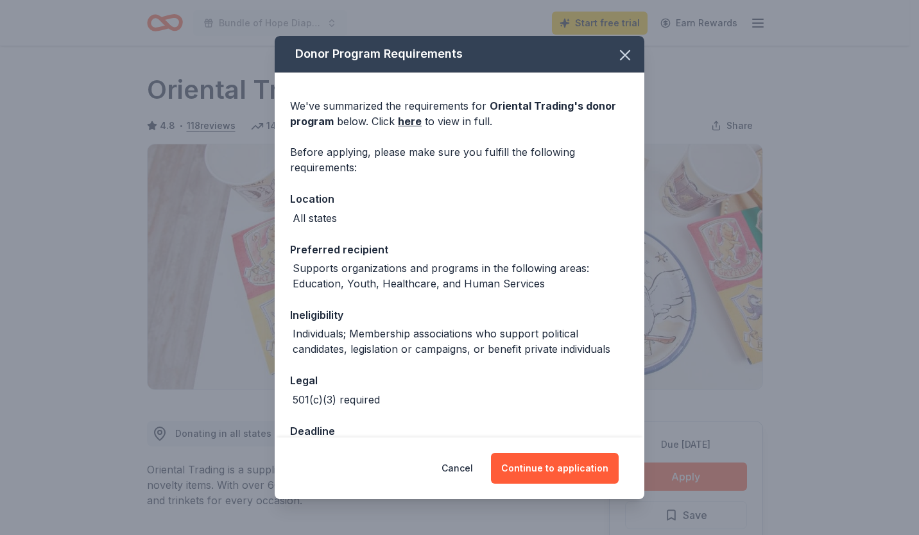
click at [547, 466] on button "Continue to application" at bounding box center [555, 468] width 128 height 31
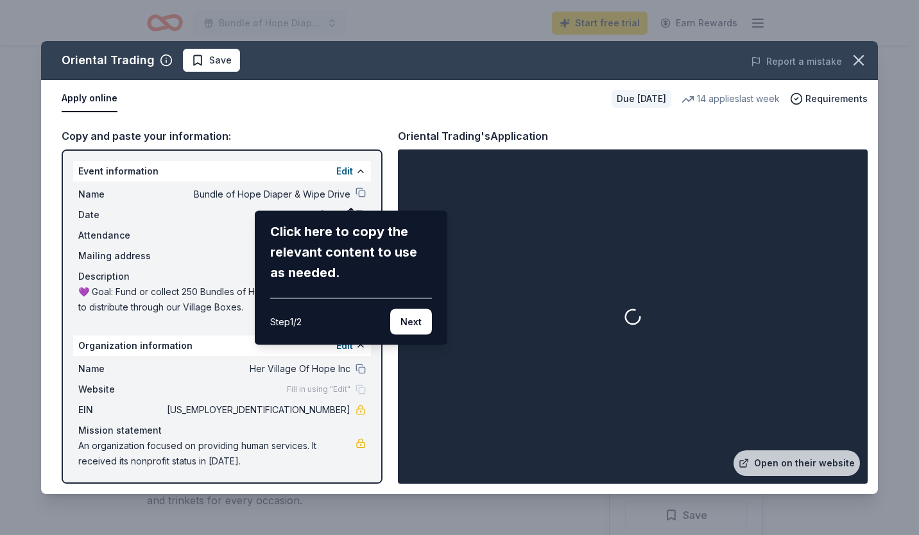
click at [407, 323] on button "Next" at bounding box center [411, 322] width 42 height 26
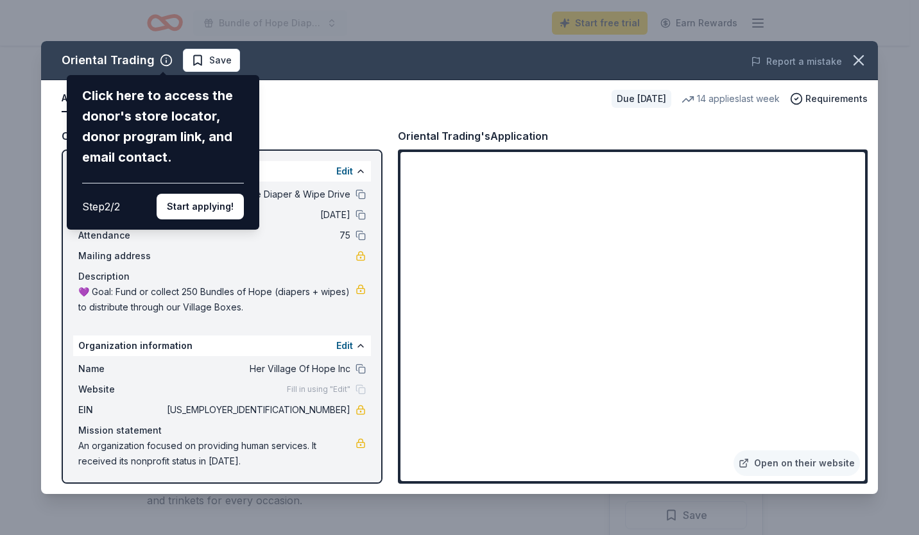
click at [208, 199] on button "Start applying!" at bounding box center [200, 207] width 87 height 26
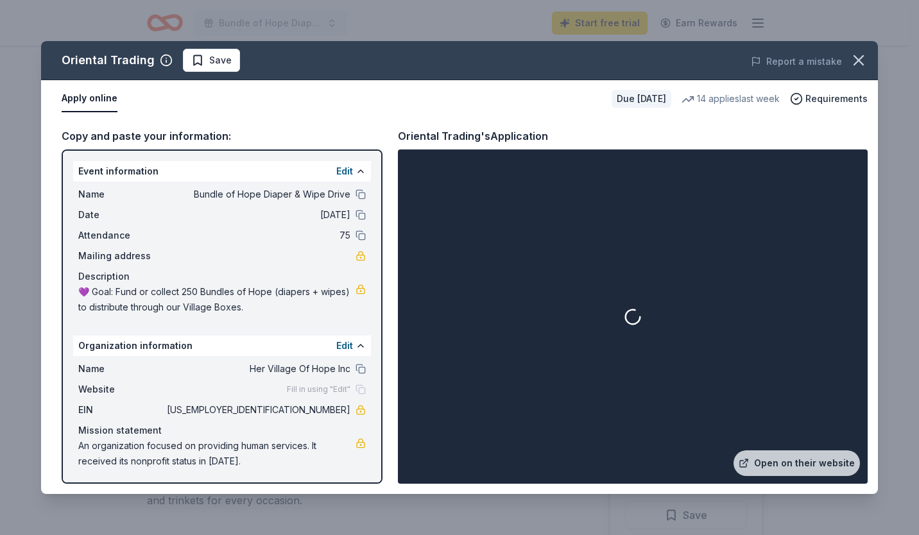
click at [842, 161] on div at bounding box center [632, 316] width 465 height 329
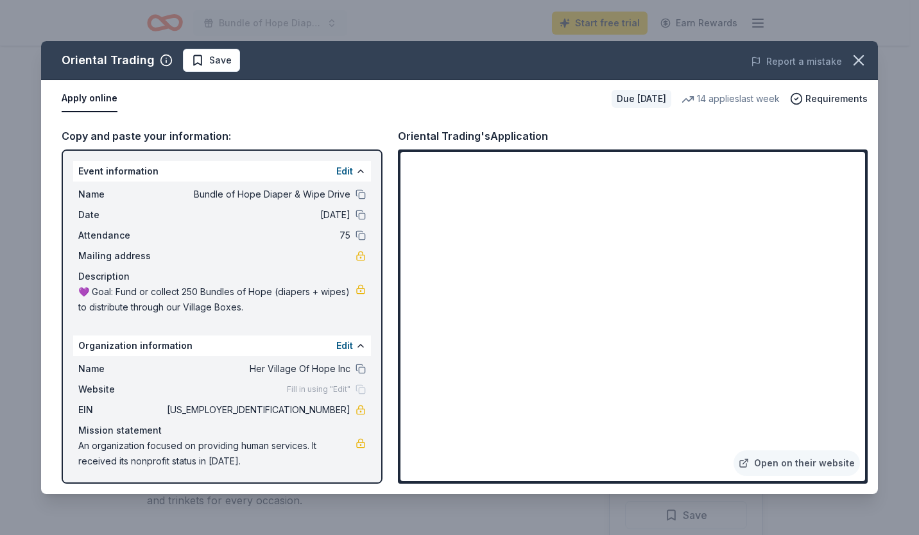
scroll to position [2, 0]
click at [825, 459] on link "Open on their website" at bounding box center [796, 463] width 126 height 26
click at [227, 61] on button "Save" at bounding box center [211, 60] width 57 height 23
click at [866, 58] on icon "button" at bounding box center [859, 60] width 18 height 18
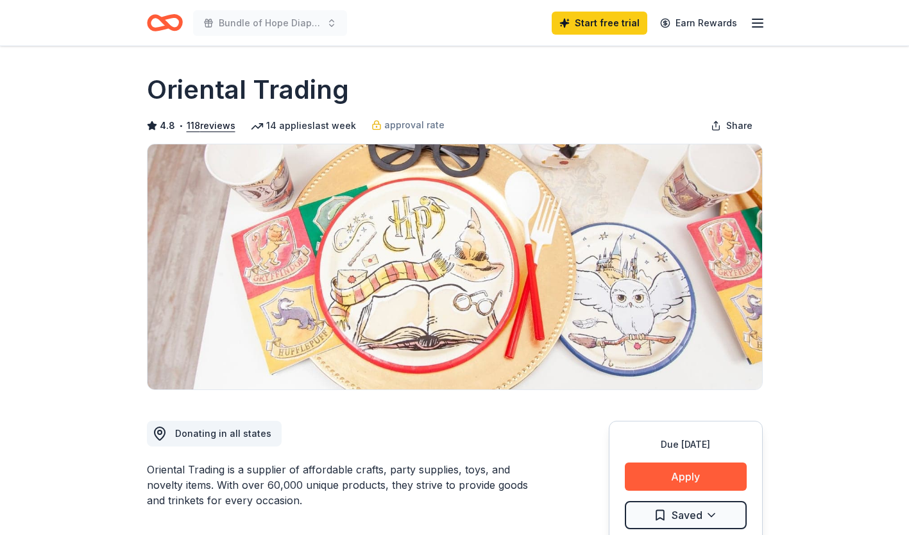
click at [202, 126] on button "118 reviews" at bounding box center [211, 125] width 49 height 15
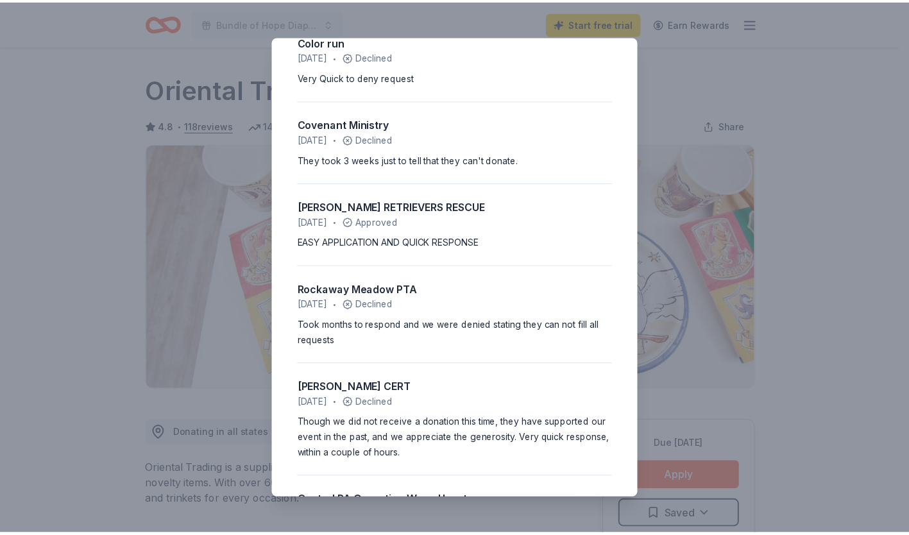
scroll to position [0, 0]
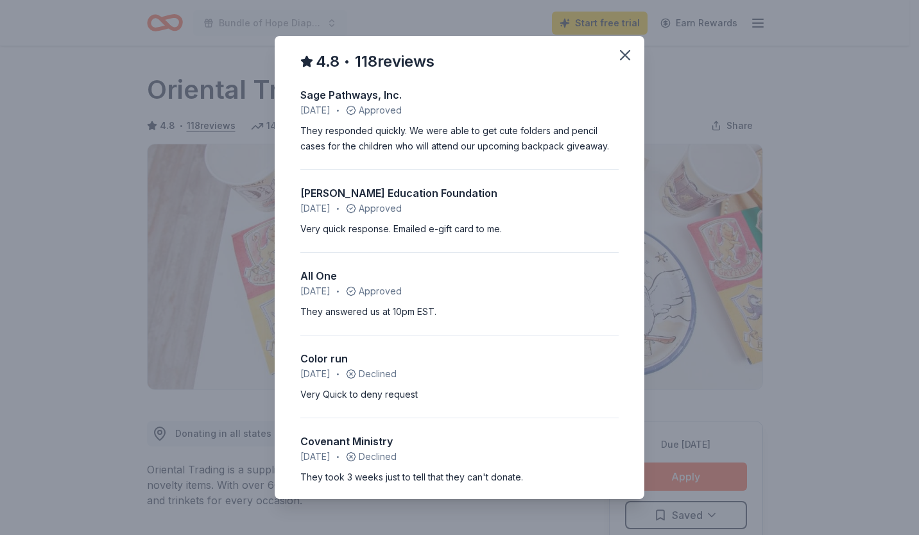
click at [616, 55] on icon "button" at bounding box center [625, 55] width 18 height 18
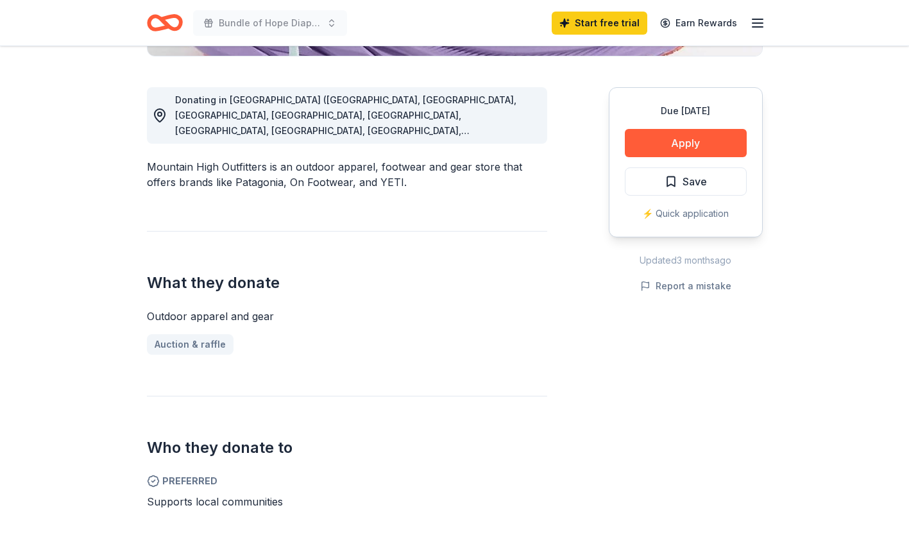
scroll to position [334, 0]
click at [667, 135] on button "Apply" at bounding box center [686, 142] width 122 height 28
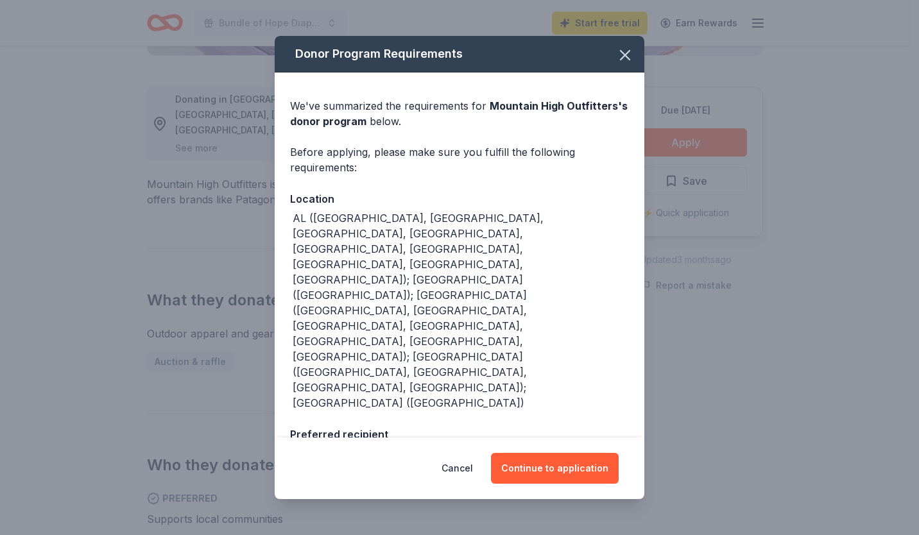
click at [522, 453] on button "Continue to application" at bounding box center [555, 468] width 128 height 31
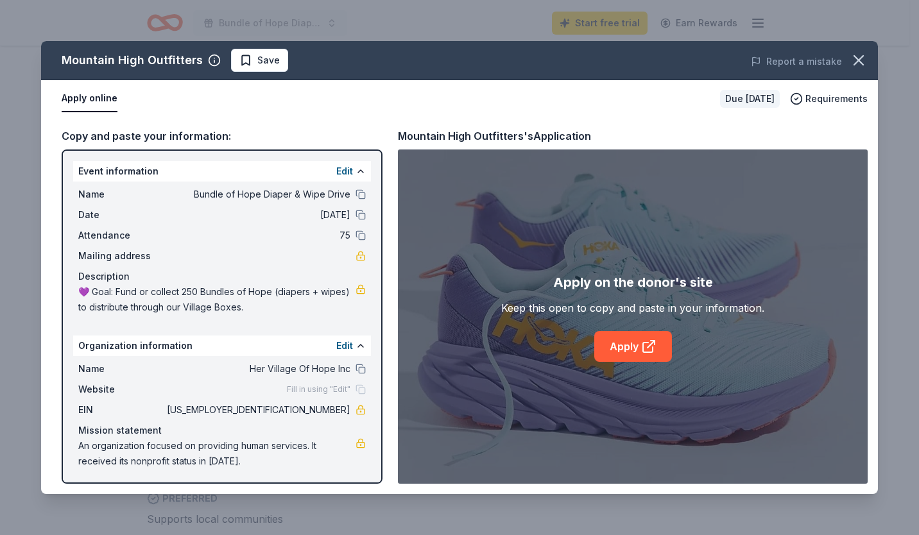
click at [614, 349] on link "Apply" at bounding box center [633, 346] width 78 height 31
click at [625, 350] on link "Apply" at bounding box center [633, 346] width 78 height 31
click at [265, 60] on span "Save" at bounding box center [268, 60] width 22 height 15
click at [867, 56] on icon "button" at bounding box center [859, 60] width 18 height 18
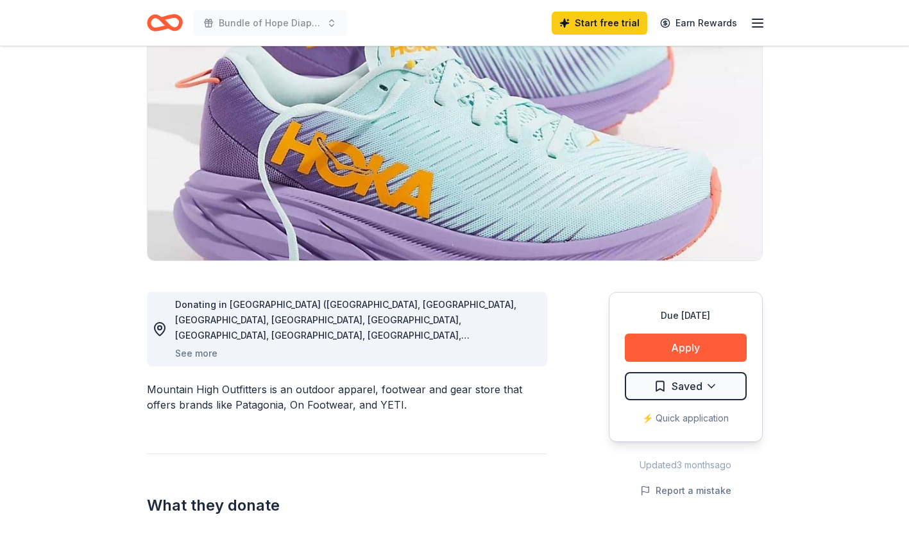
scroll to position [0, 0]
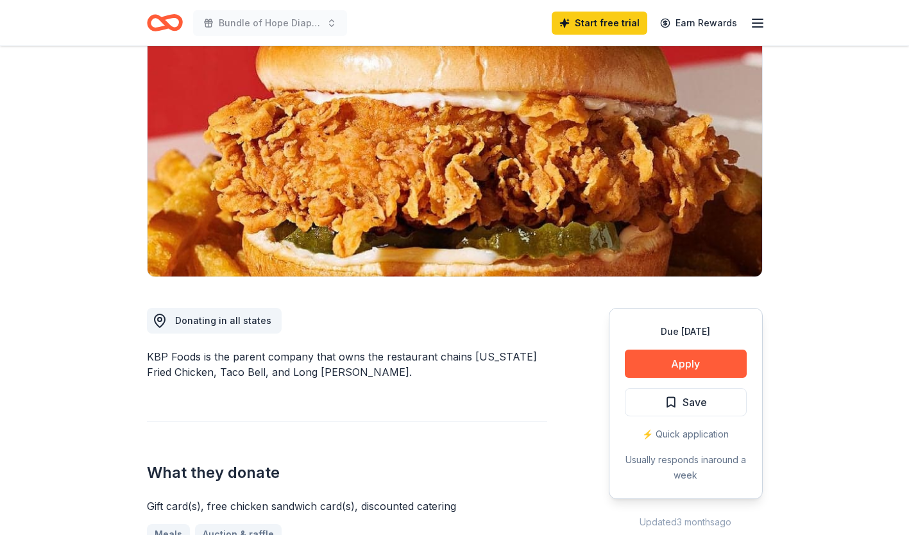
scroll to position [115, 0]
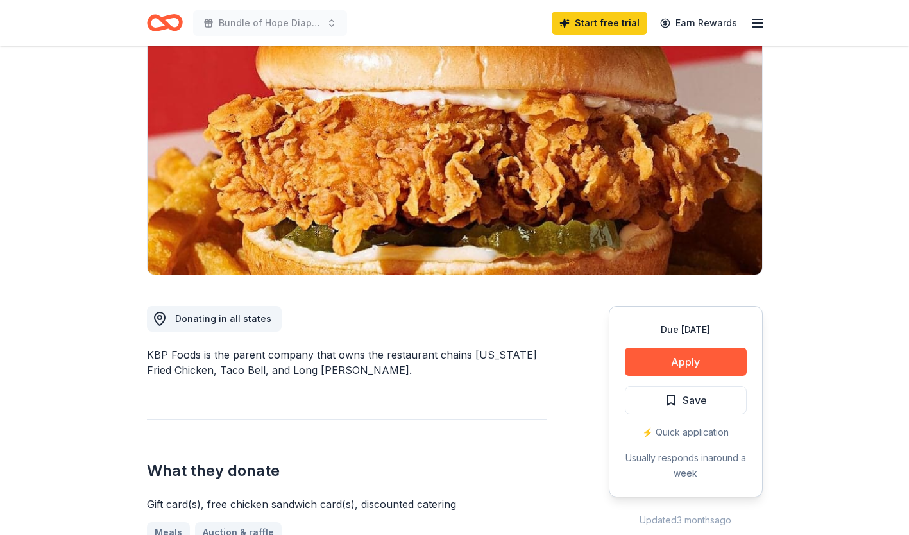
click at [662, 360] on button "Apply" at bounding box center [686, 362] width 122 height 28
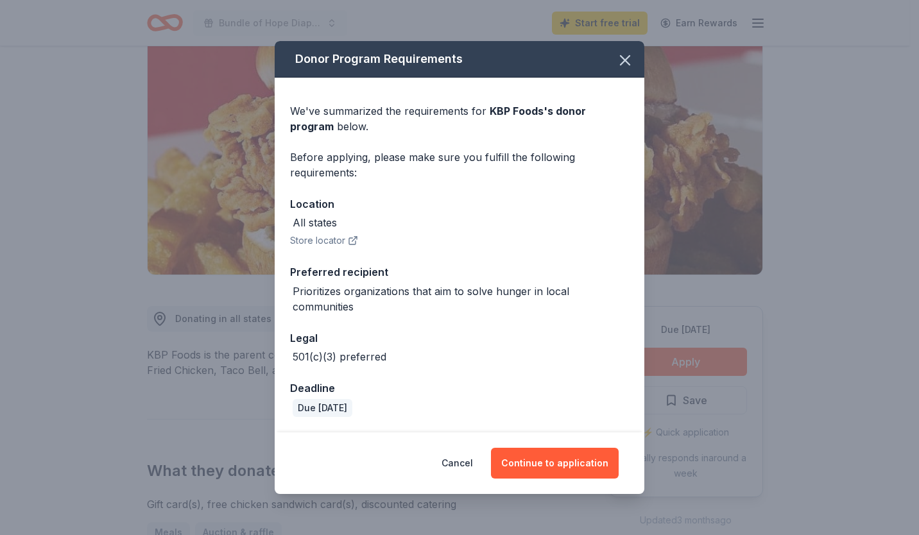
click at [545, 469] on button "Continue to application" at bounding box center [555, 463] width 128 height 31
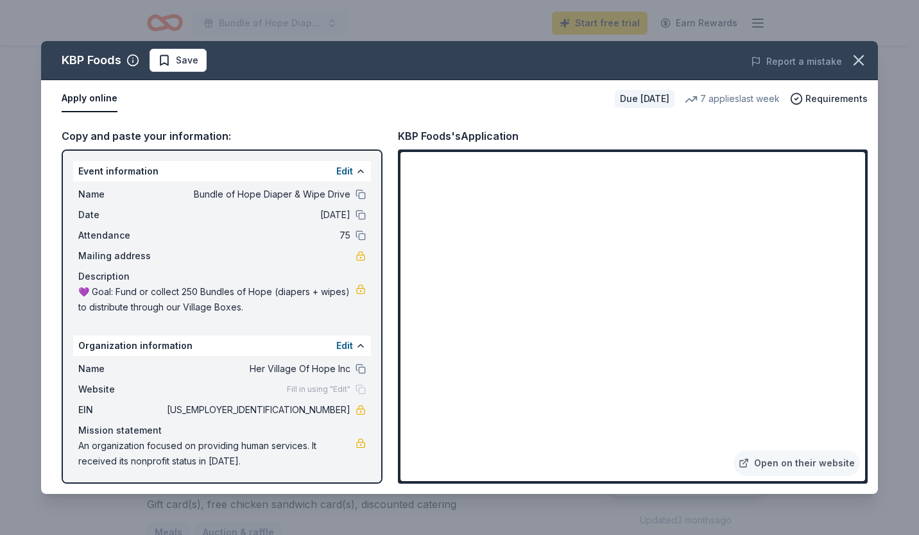
click at [191, 62] on span "Save" at bounding box center [187, 60] width 22 height 15
click at [860, 61] on icon "button" at bounding box center [859, 60] width 18 height 18
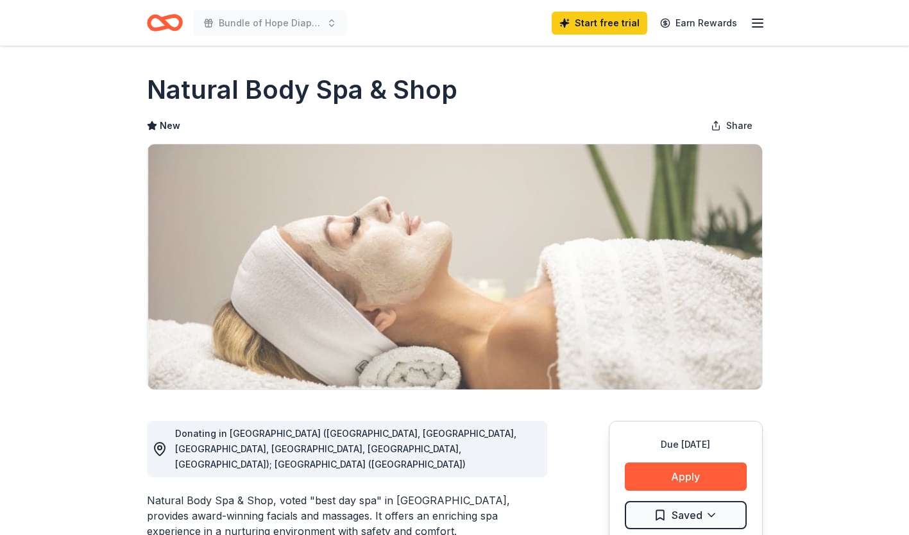
click at [650, 477] on button "Apply" at bounding box center [686, 477] width 122 height 28
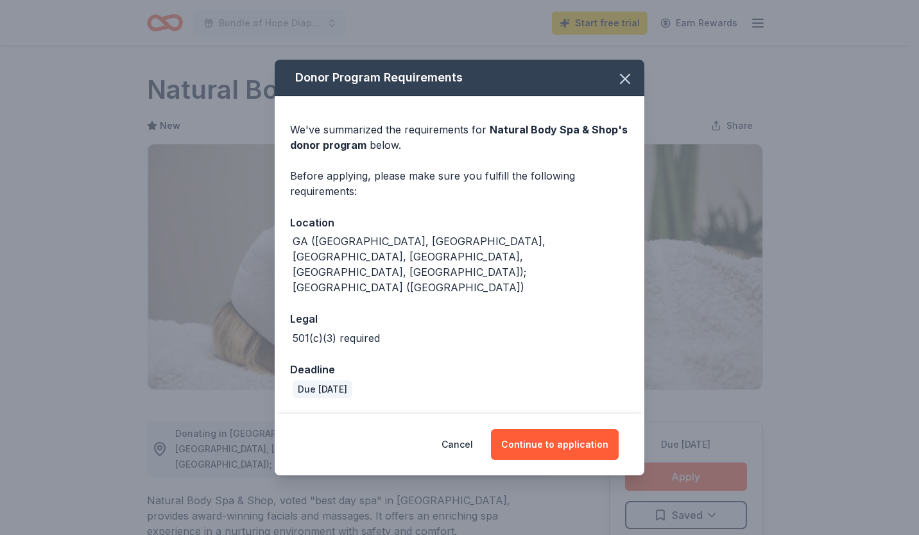
click at [551, 429] on button "Continue to application" at bounding box center [555, 444] width 128 height 31
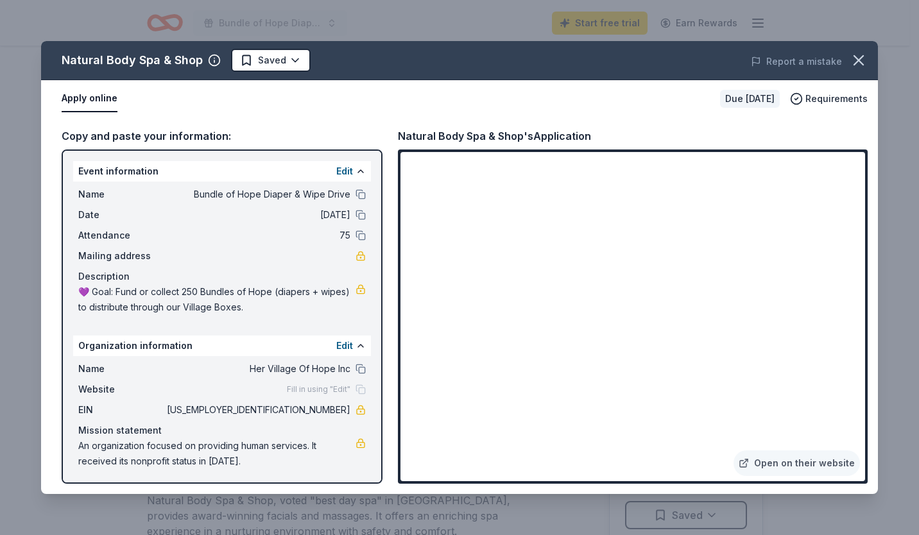
click at [774, 459] on link "Open on their website" at bounding box center [796, 463] width 126 height 26
click at [863, 57] on icon "button" at bounding box center [859, 60] width 18 height 18
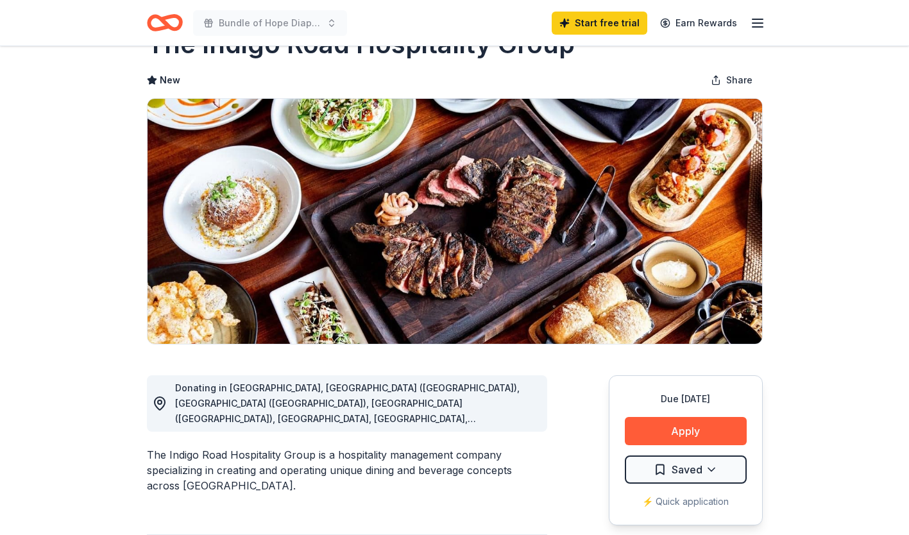
scroll to position [47, 0]
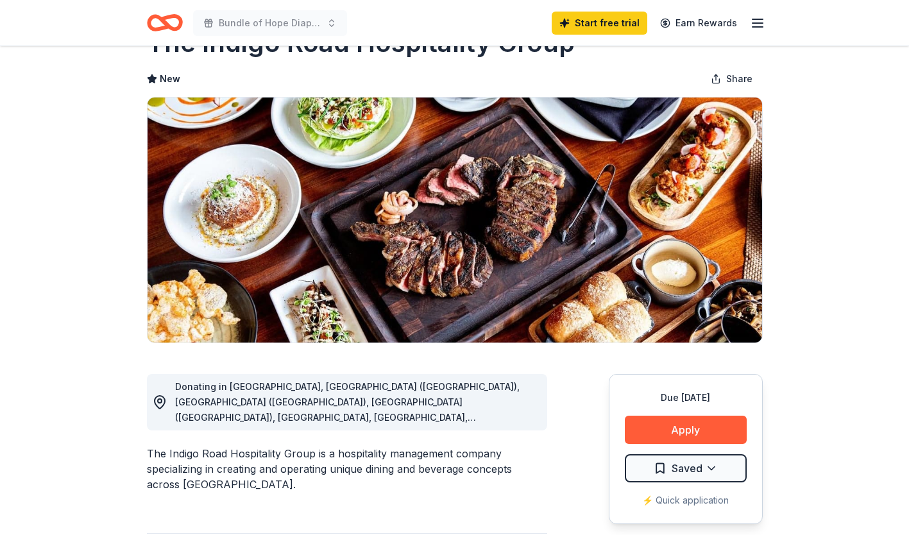
click at [638, 431] on button "Apply" at bounding box center [686, 430] width 122 height 28
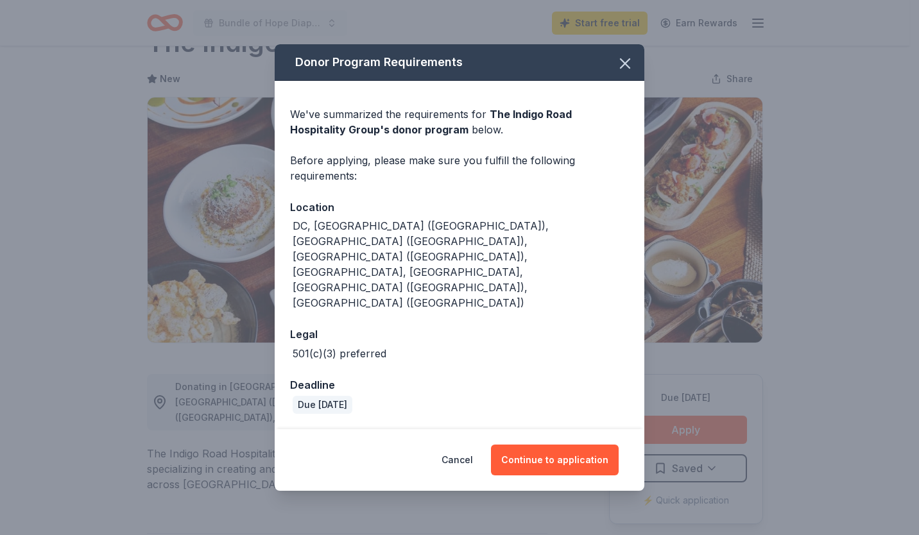
click at [547, 445] on button "Continue to application" at bounding box center [555, 460] width 128 height 31
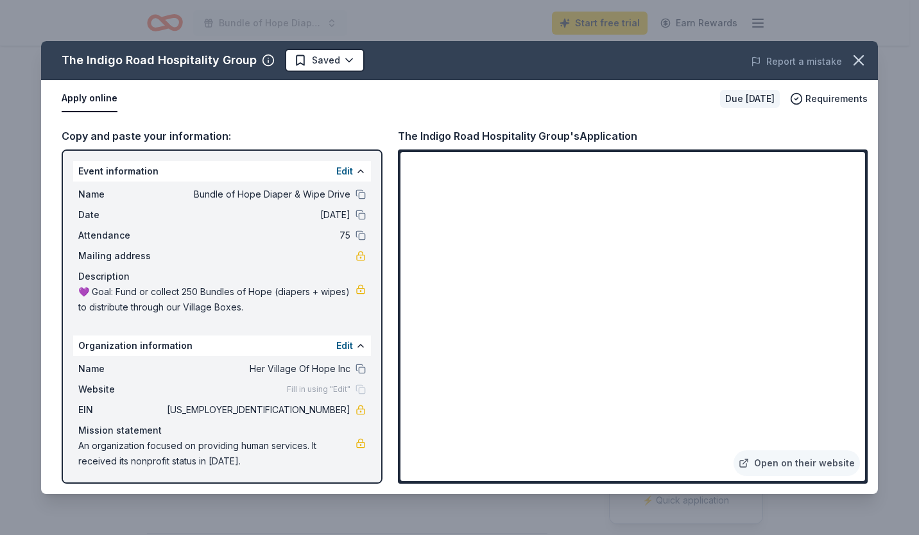
click at [857, 57] on icon "button" at bounding box center [859, 60] width 18 height 18
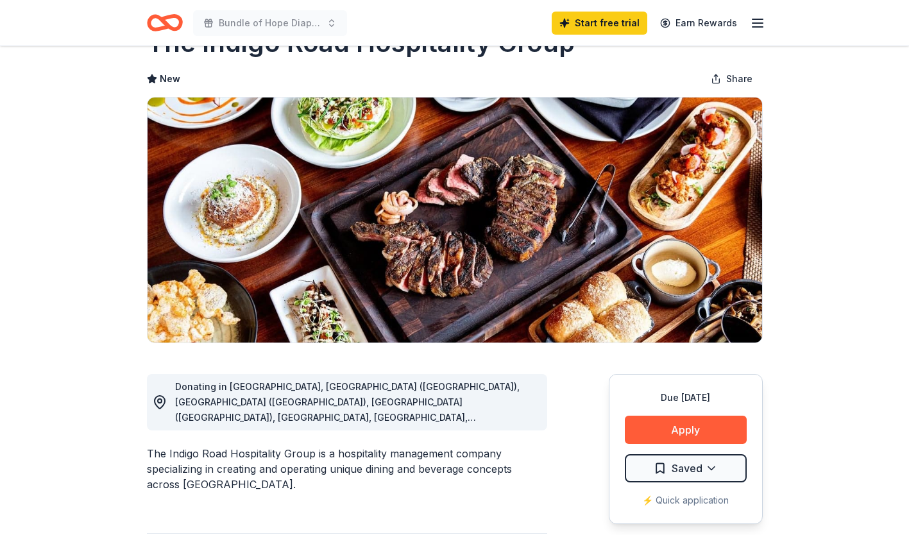
scroll to position [0, 0]
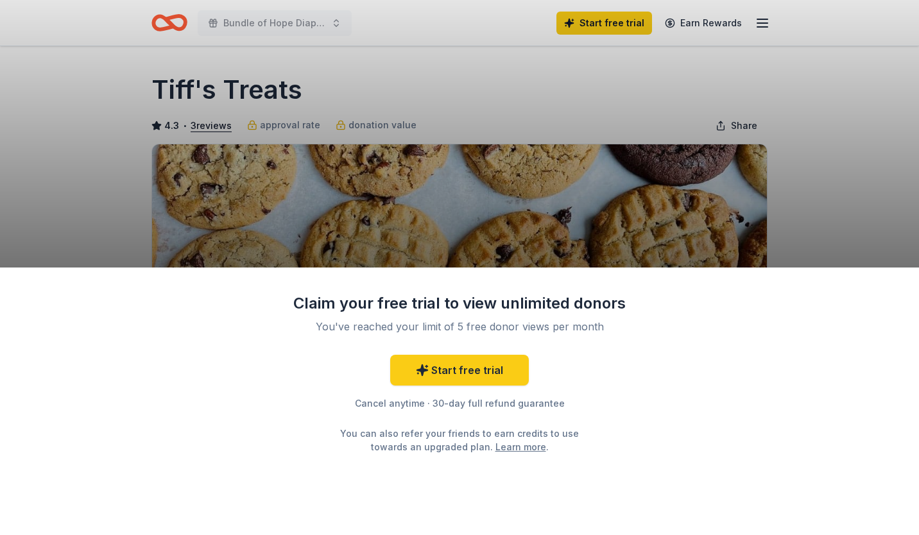
click at [565, 196] on div "Claim your free trial to view unlimited donors You've reached your limit of 5 f…" at bounding box center [459, 267] width 919 height 535
